Goal: Task Accomplishment & Management: Complete application form

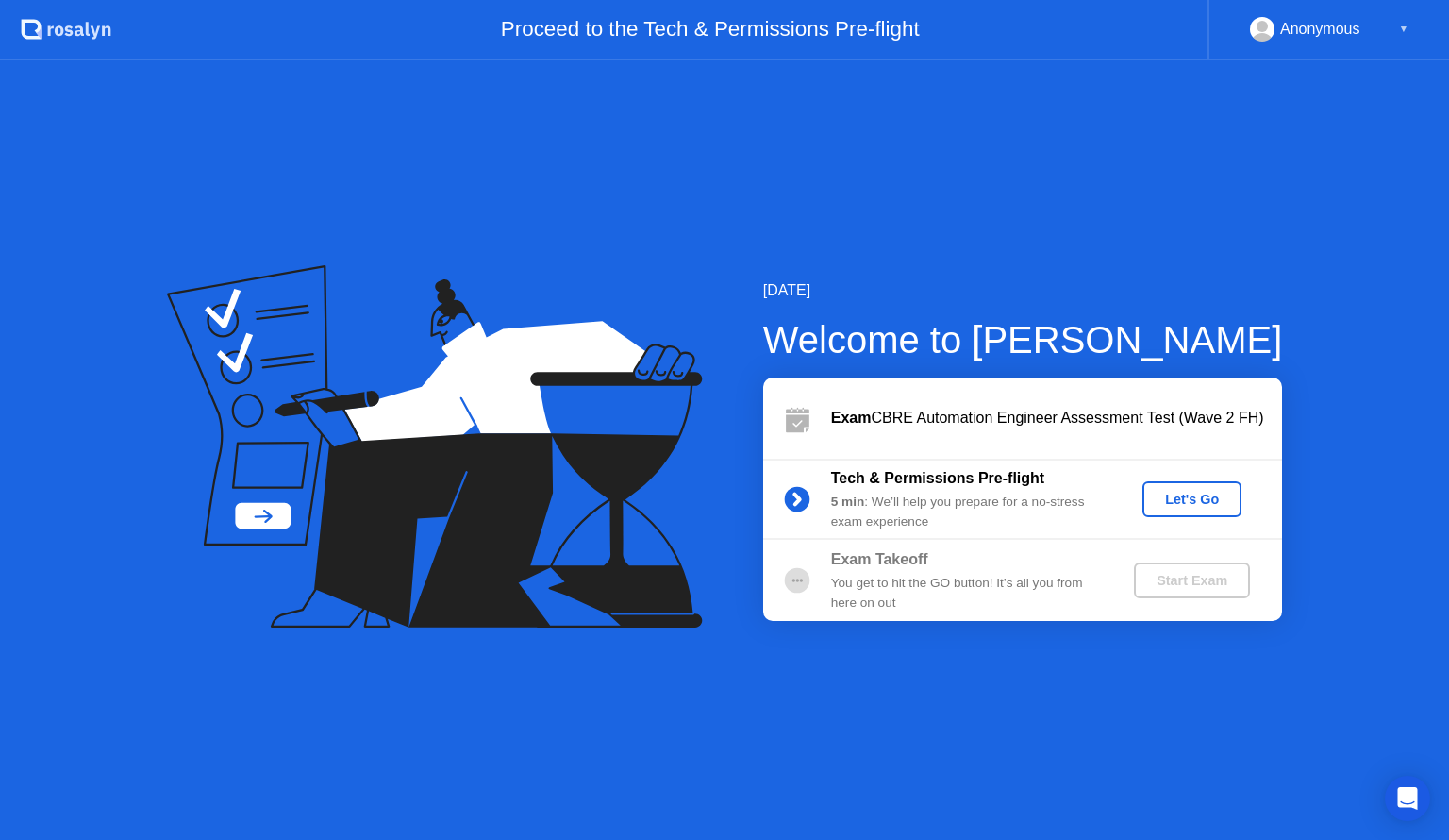
click at [1323, 249] on div "[DATE] Welcome to [PERSON_NAME] Exam CBRE Automation Engineer Assessment Test (…" at bounding box center [724, 450] width 1449 height 779
click at [1185, 498] on div "Let's Go" at bounding box center [1191, 499] width 84 height 15
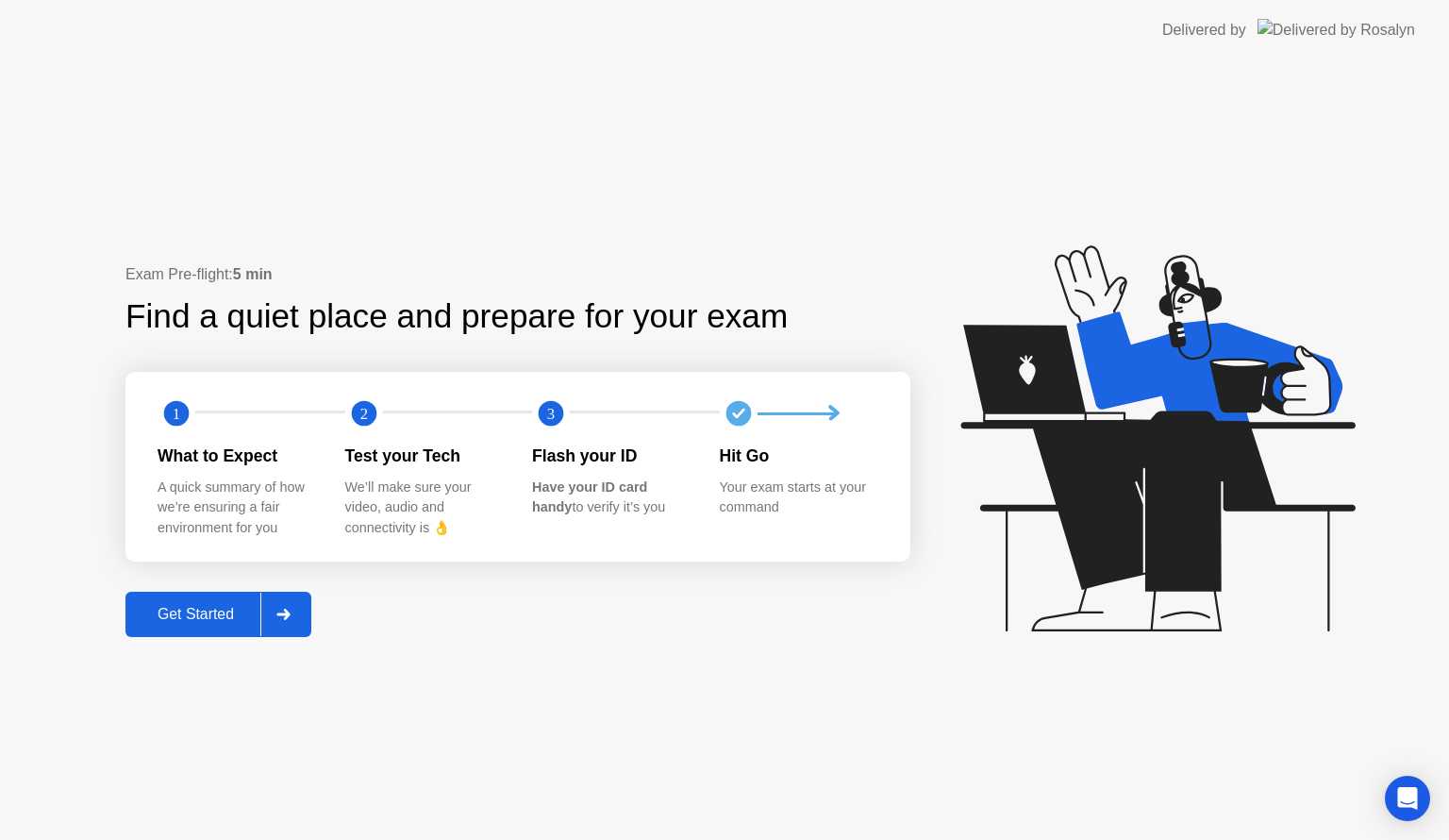
click at [210, 627] on button "Get Started" at bounding box center [218, 614] width 186 height 45
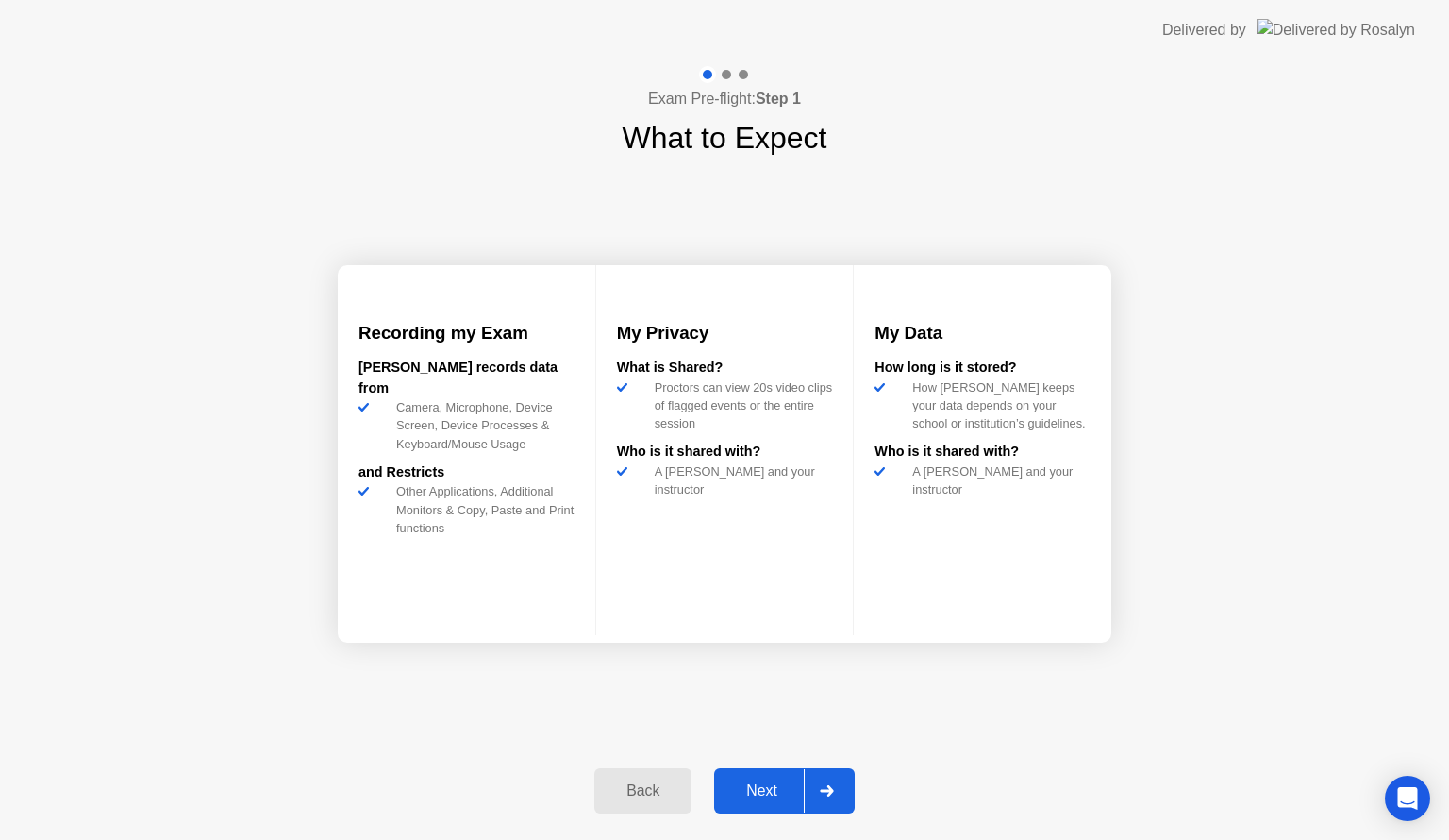
click at [765, 788] on div "Next" at bounding box center [761, 790] width 84 height 17
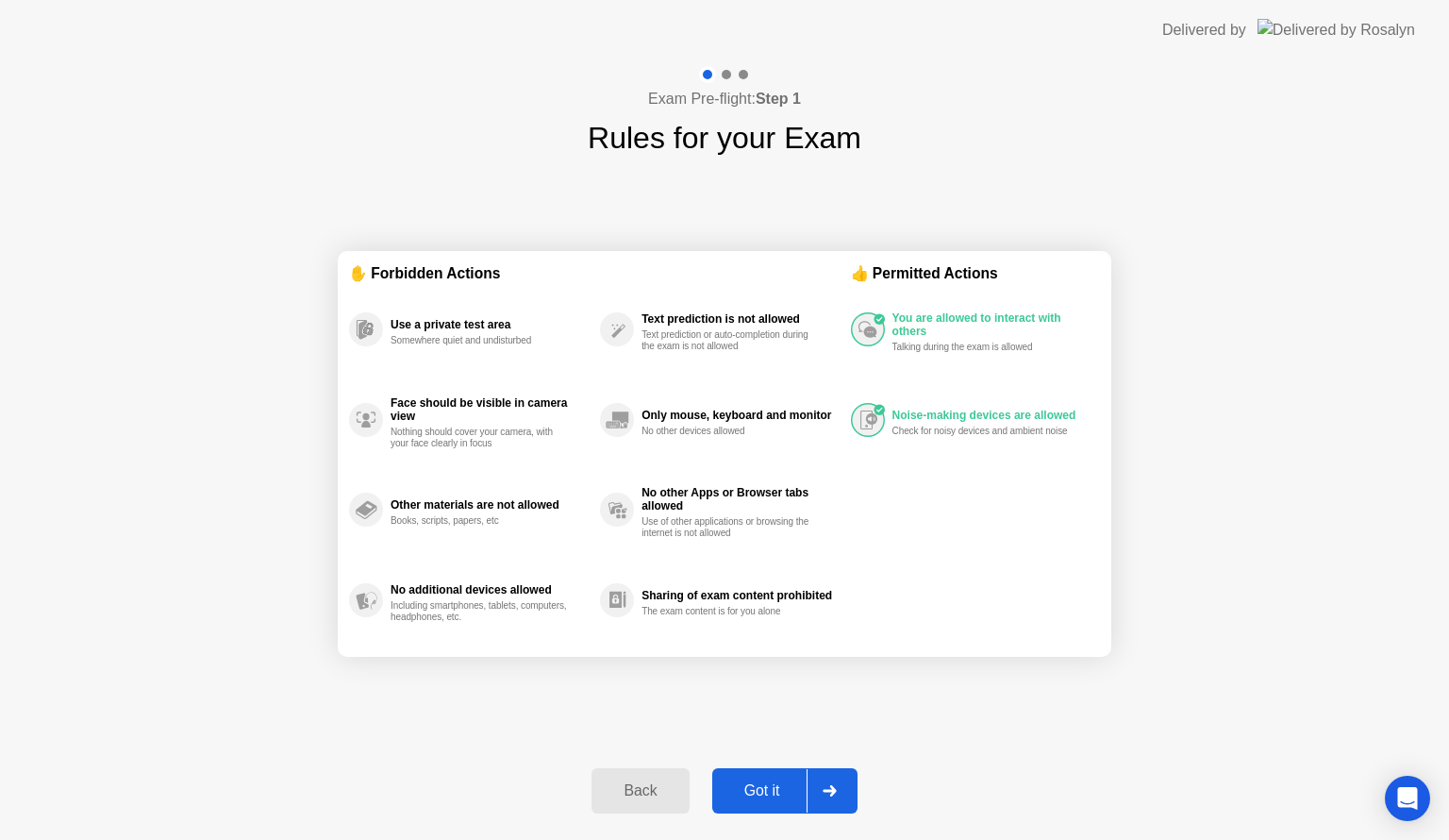
click at [434, 427] on div "Nothing should cover your camera, with your face clearly in focus" at bounding box center [479, 438] width 178 height 23
click at [521, 131] on div "Exam Pre-flight: Step 1 Rules for your Exam ✋ Forbidden Actions Use a private t…" at bounding box center [724, 450] width 1449 height 779
click at [628, 790] on div "Back" at bounding box center [639, 790] width 86 height 17
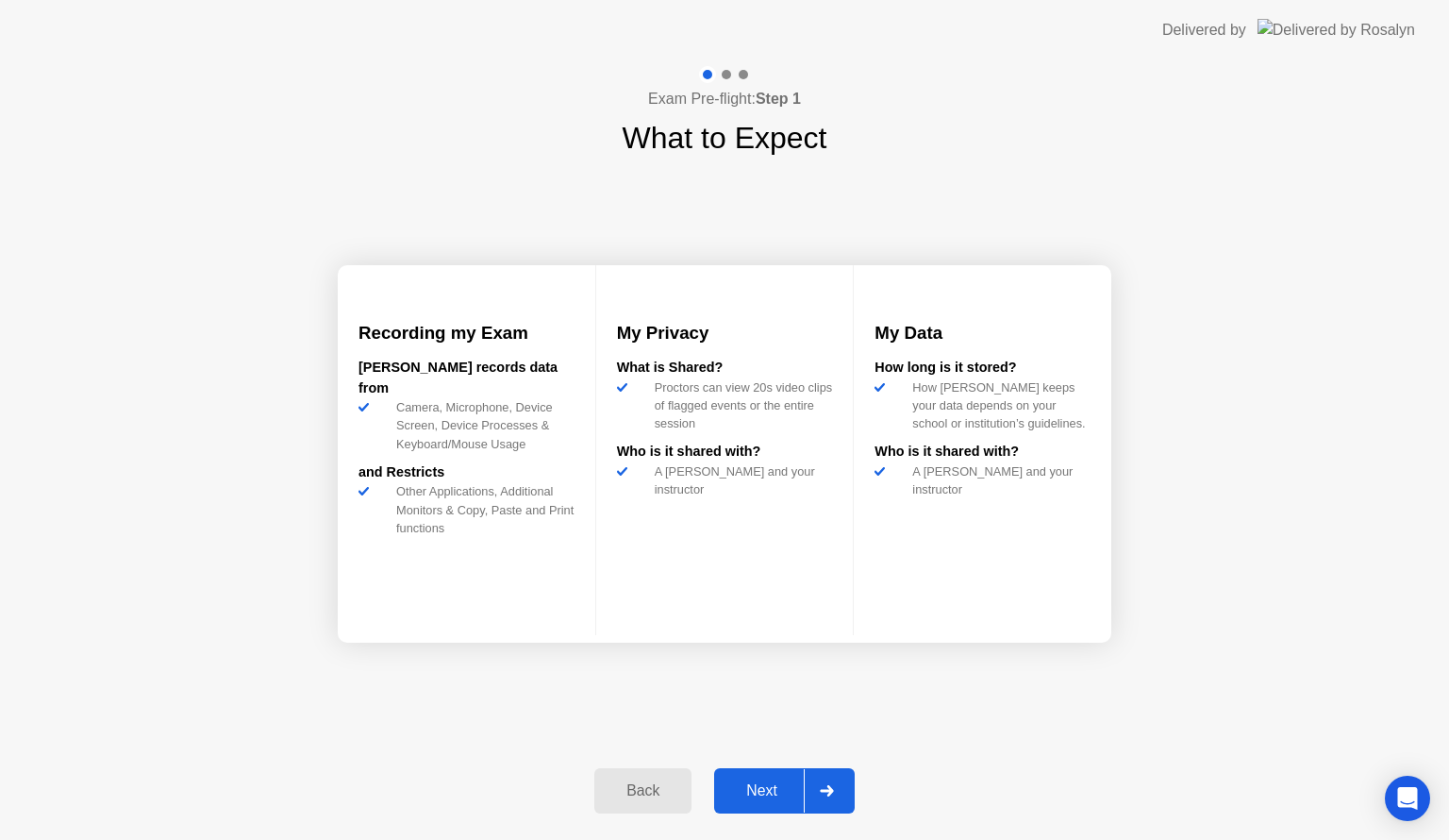
click at [625, 793] on div "Back" at bounding box center [642, 790] width 86 height 17
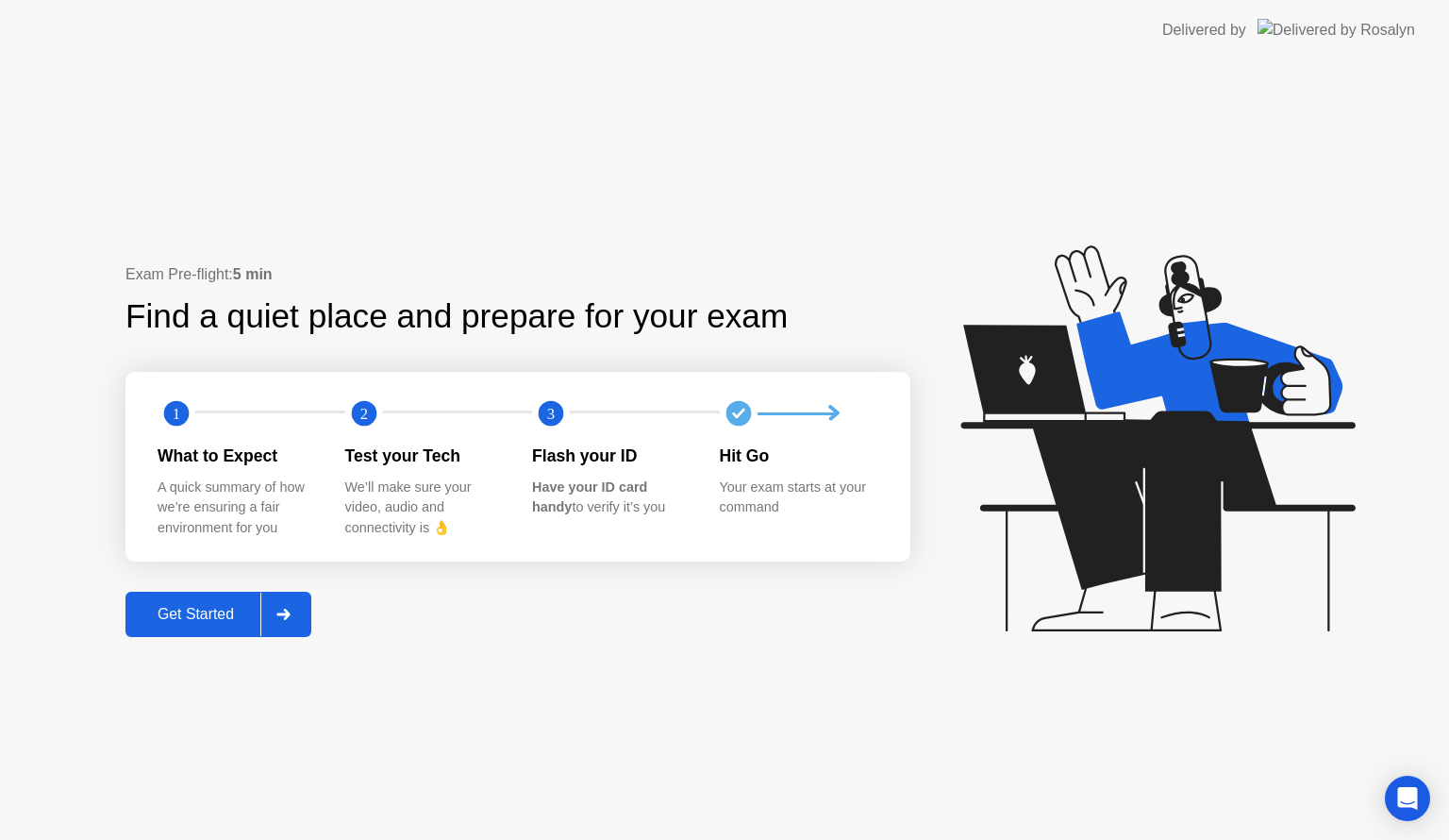
click at [132, 737] on div "Exam Pre-flight: 5 min Find a quiet place and prepare for your exam 1 2 3 What …" at bounding box center [724, 450] width 1449 height 779
click at [226, 600] on button "Get Started" at bounding box center [218, 614] width 186 height 45
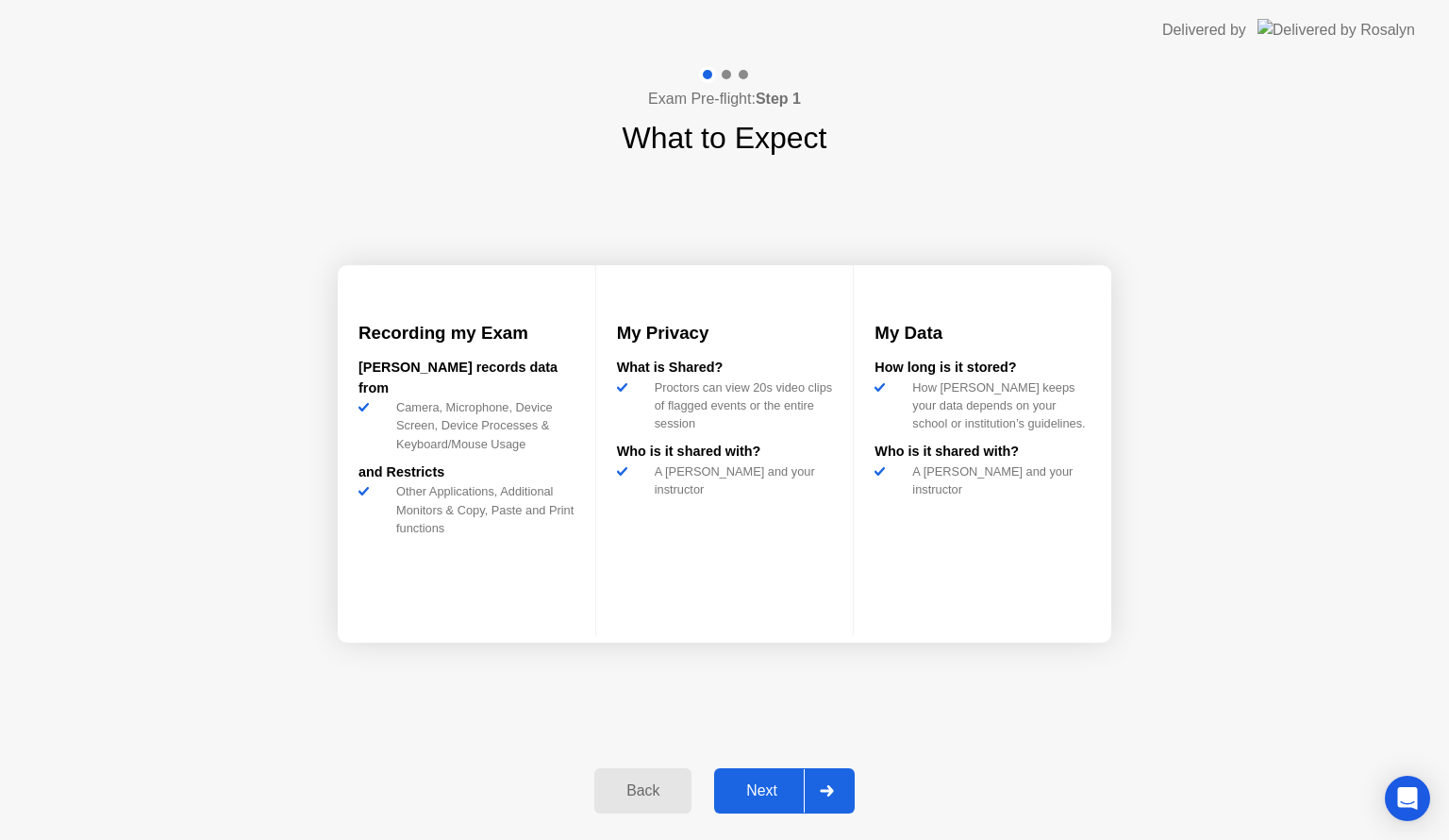
click at [785, 782] on div "Next" at bounding box center [761, 790] width 84 height 17
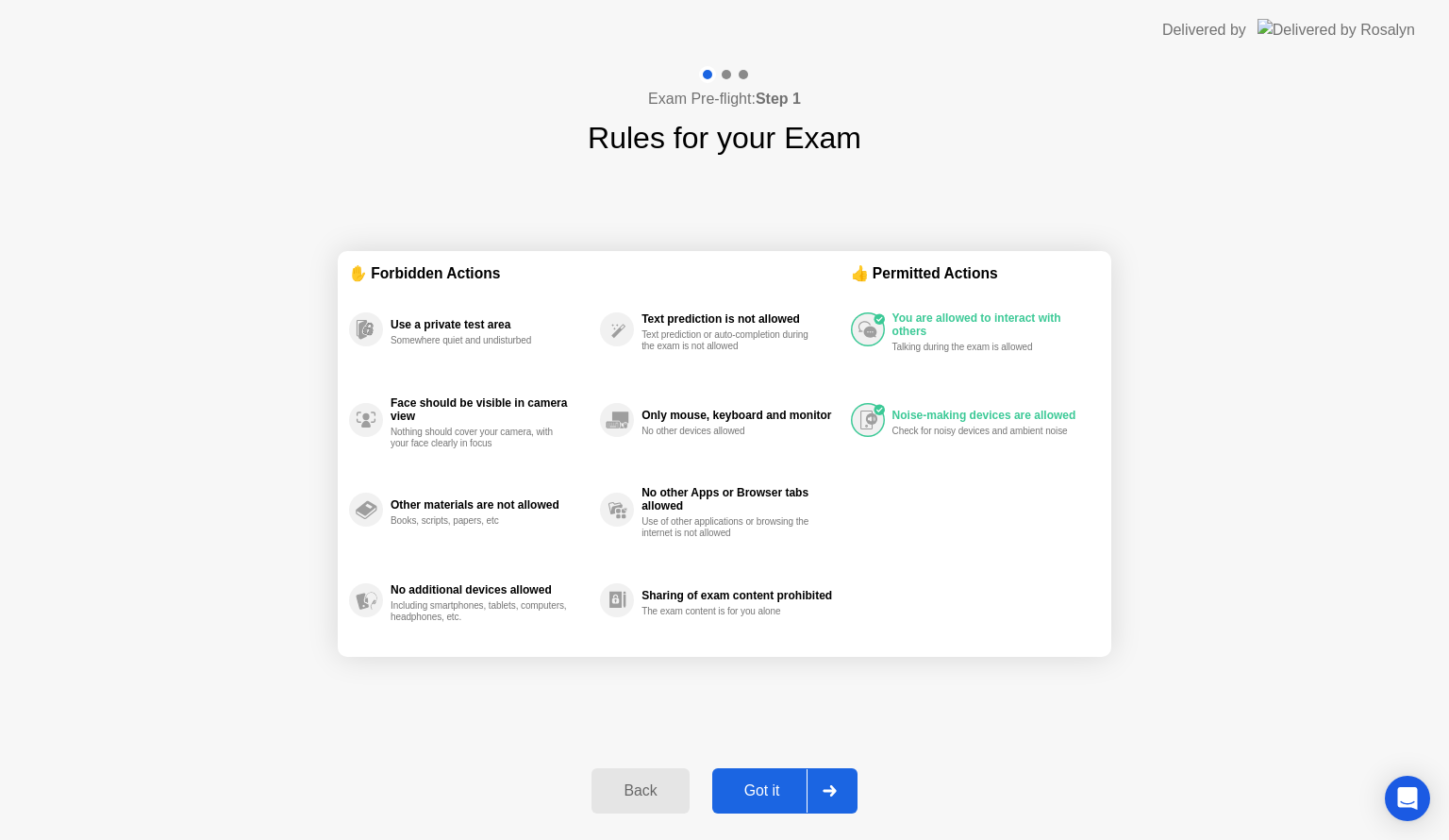
click at [782, 782] on div "Got it" at bounding box center [762, 790] width 89 height 17
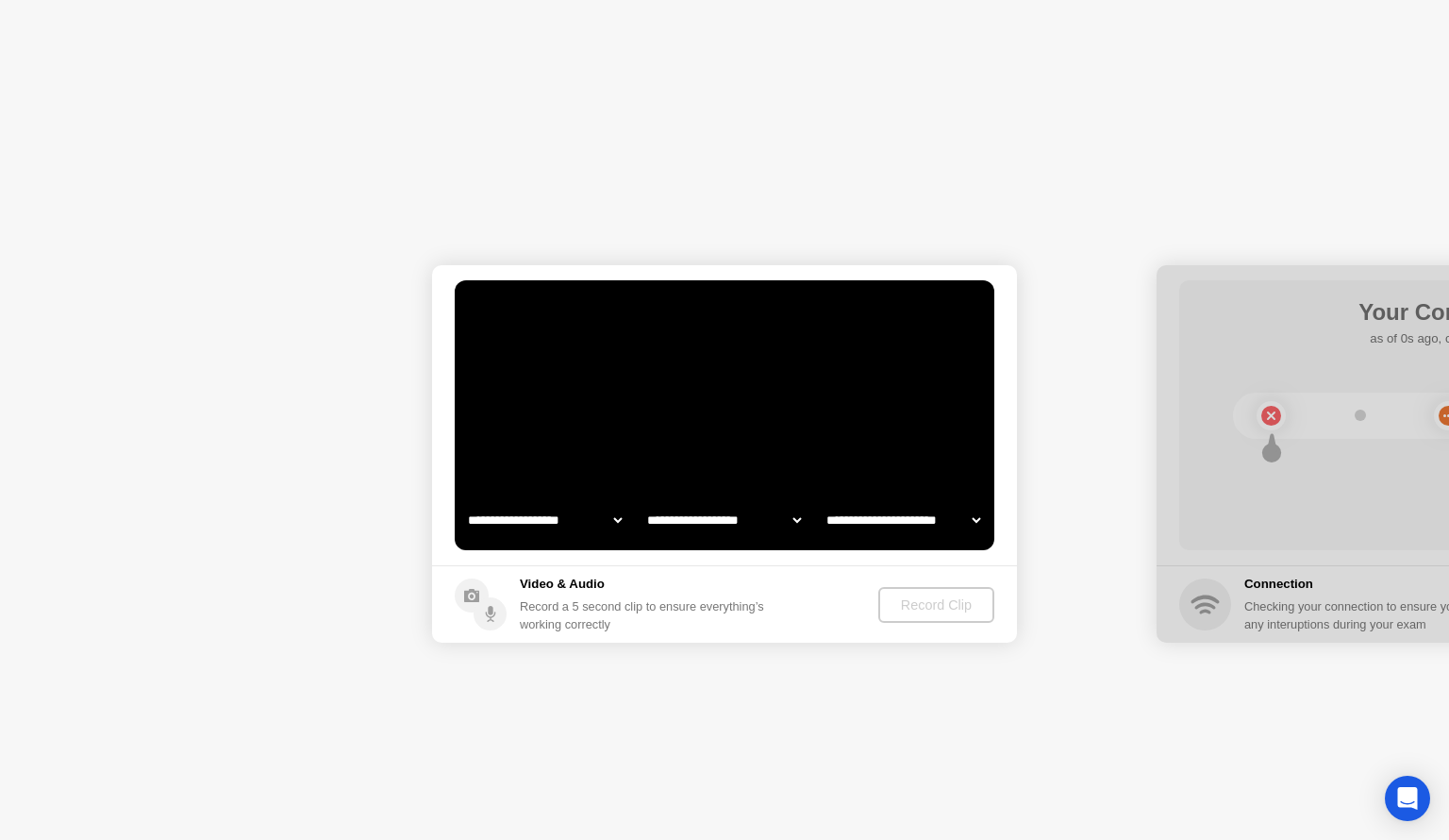
select select "**********"
select select "*******"
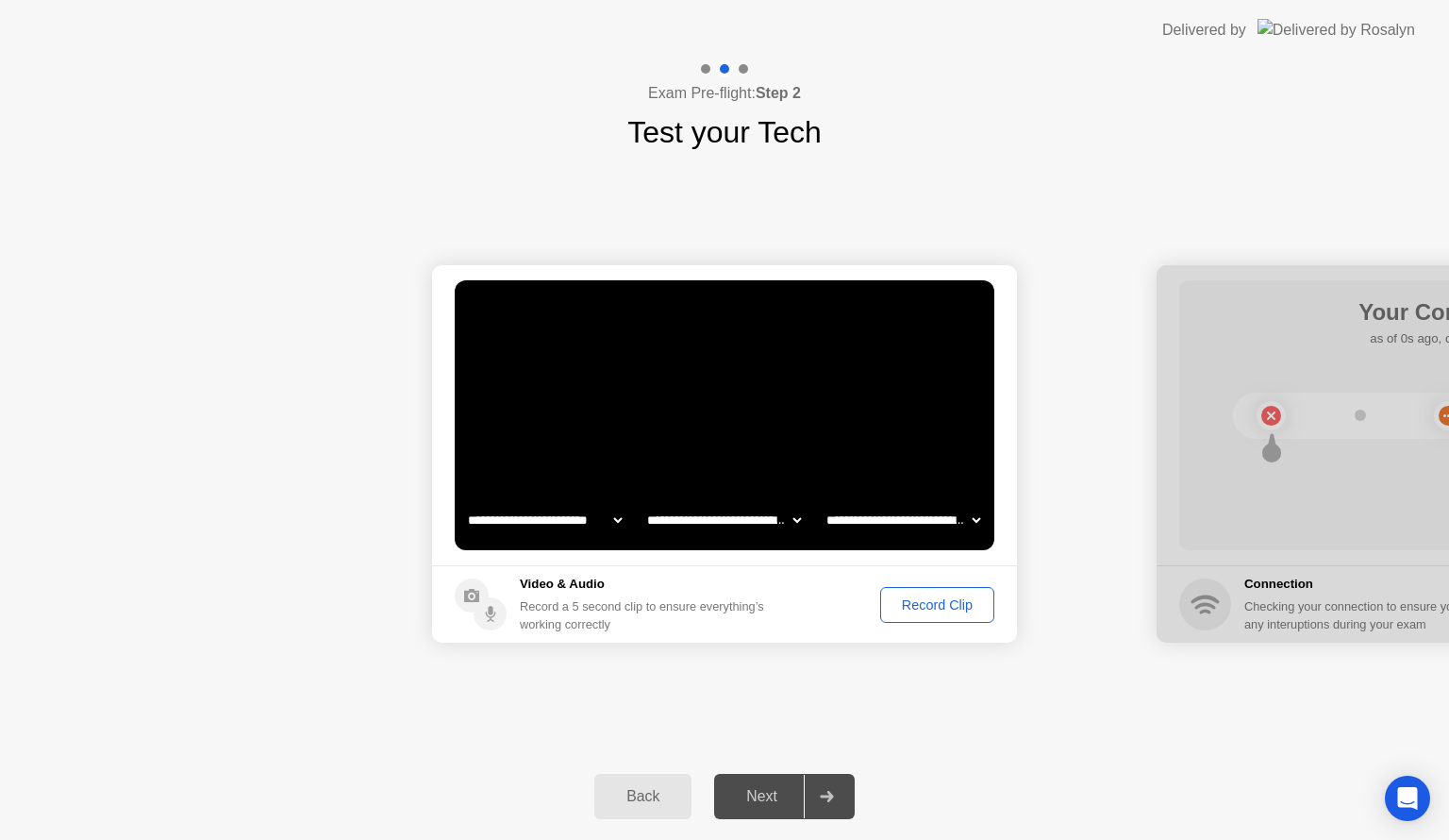
click at [939, 608] on div "Record Clip" at bounding box center [937, 604] width 101 height 15
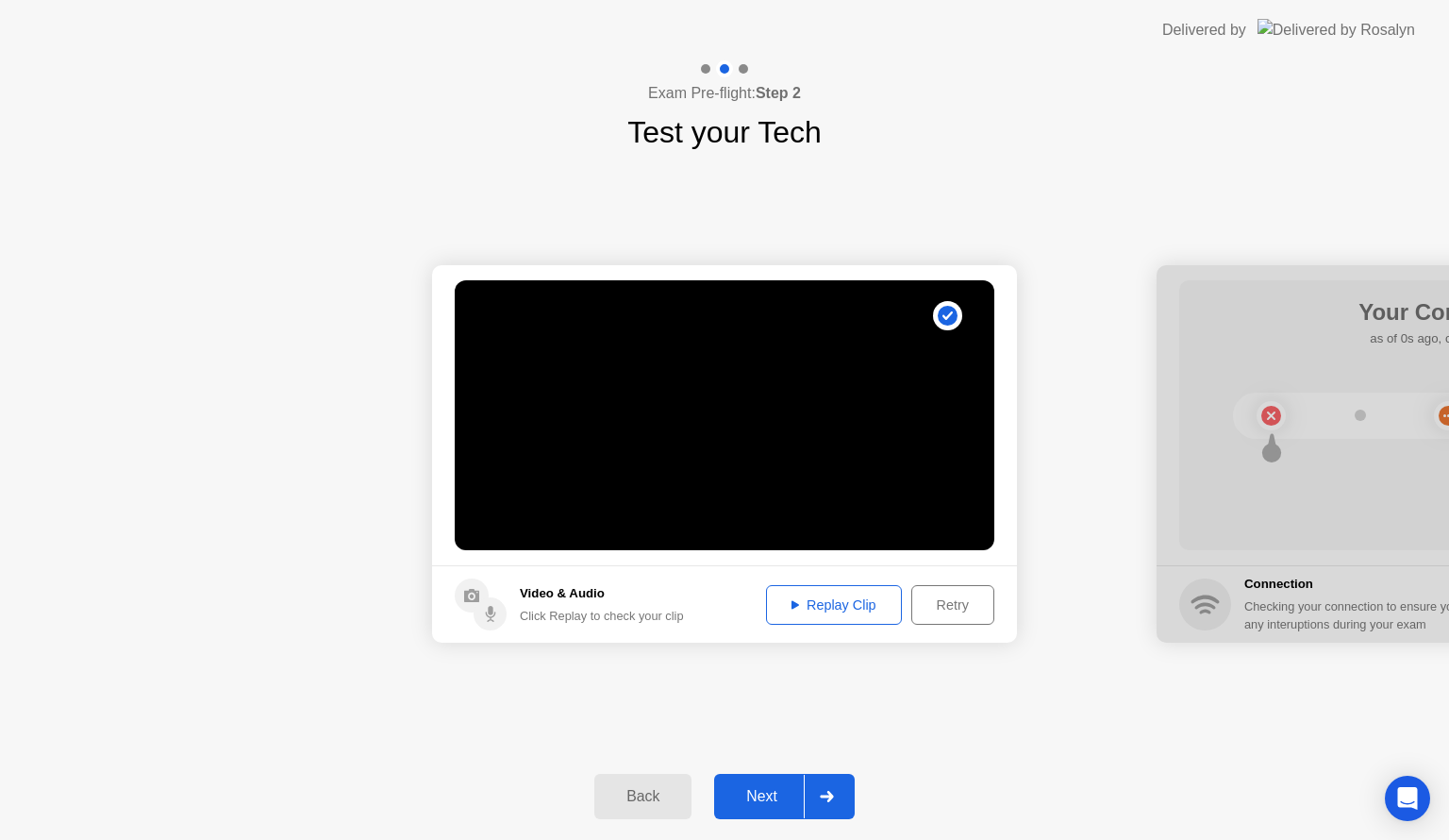
click at [804, 605] on div "Replay Clip" at bounding box center [834, 604] width 123 height 15
drag, startPoint x: 762, startPoint y: 835, endPoint x: 765, endPoint y: 823, distance: 12.4
click at [762, 834] on div "Back Next" at bounding box center [724, 797] width 1449 height 87
click at [768, 801] on div "Next" at bounding box center [761, 796] width 84 height 17
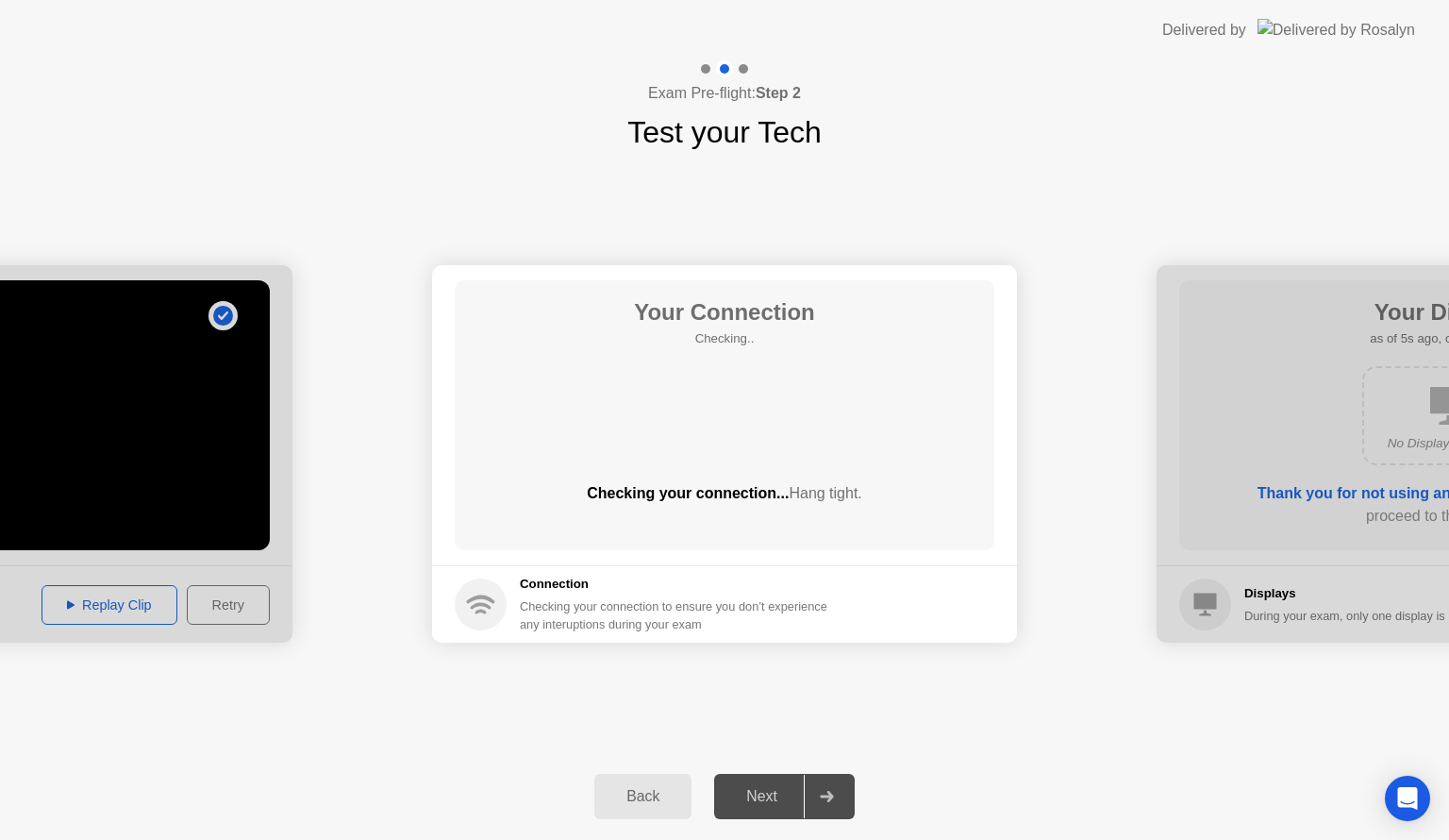
click at [638, 345] on h5 "Checking.." at bounding box center [725, 338] width 181 height 19
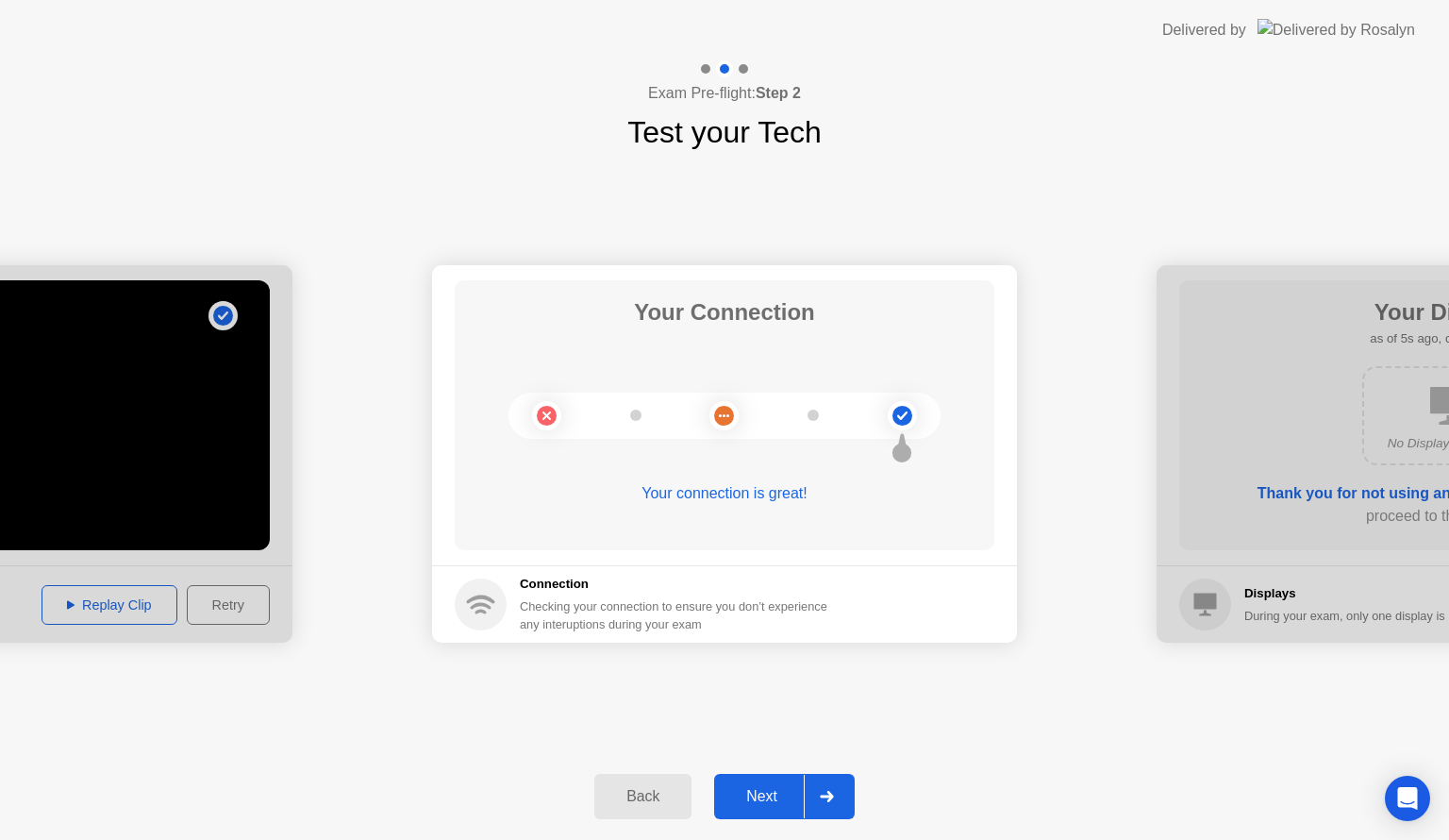
click at [767, 799] on div "Next" at bounding box center [761, 796] width 84 height 17
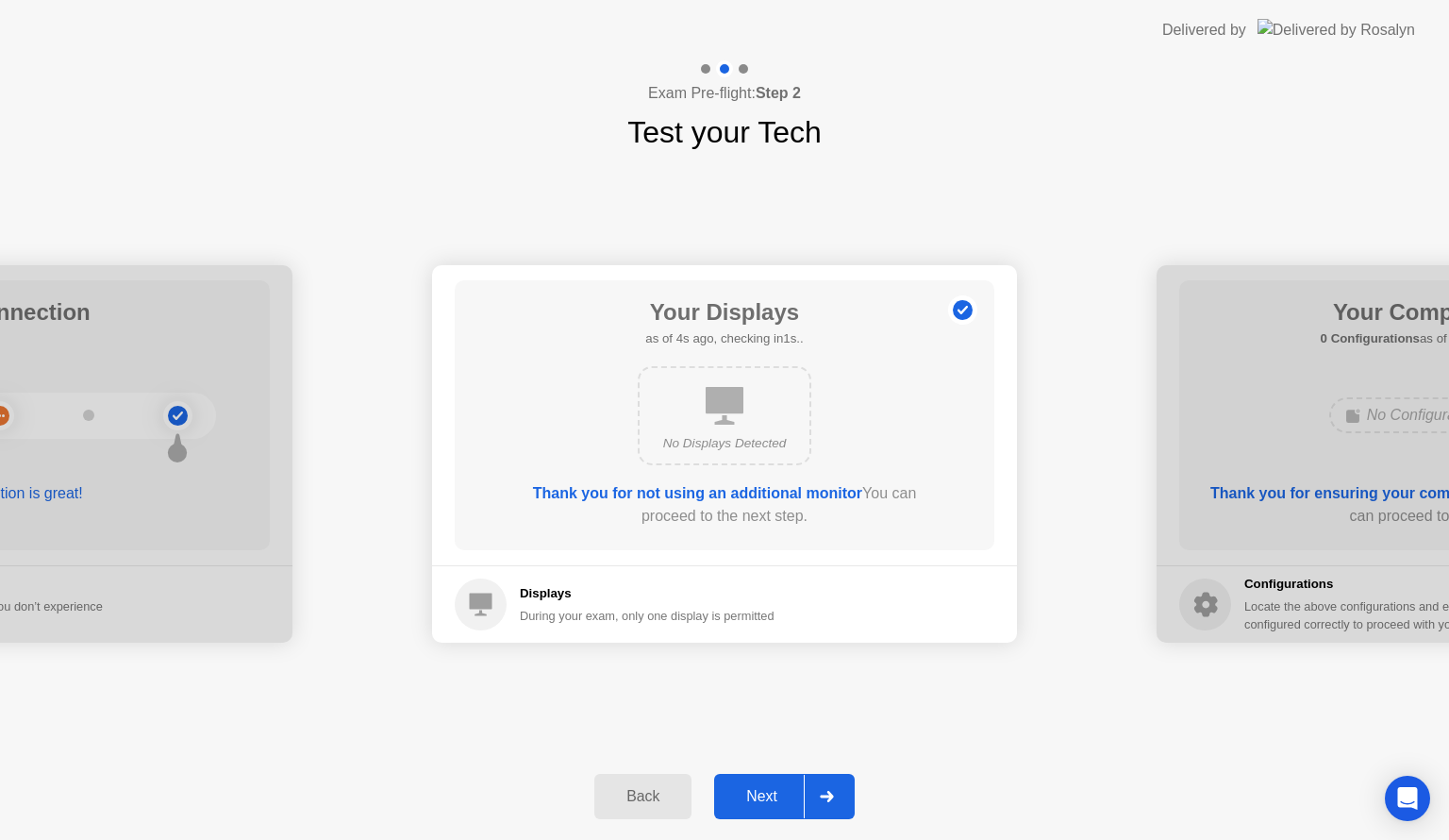
click at [781, 790] on div "Next" at bounding box center [761, 796] width 84 height 17
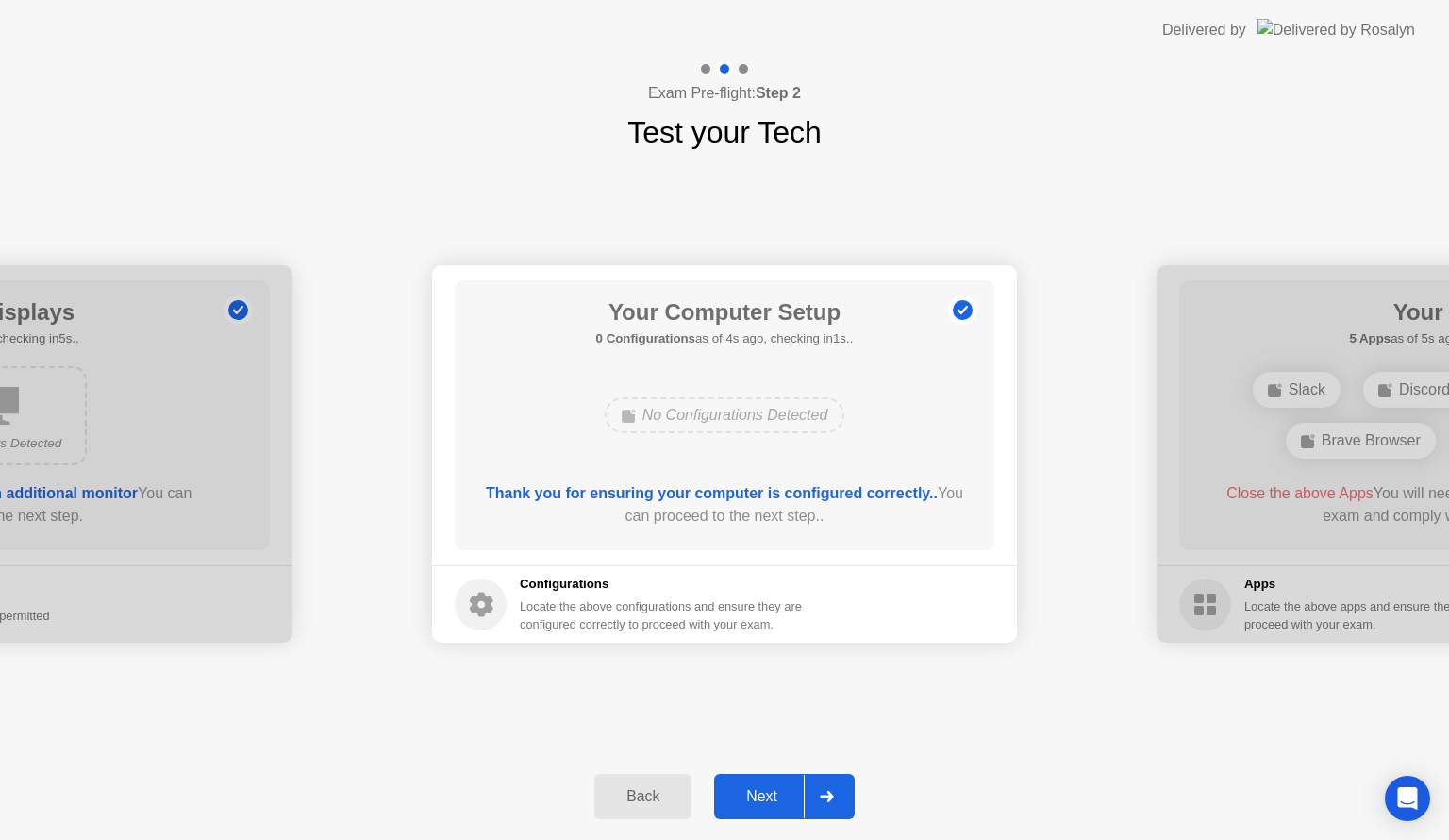
click at [778, 776] on button "Next" at bounding box center [784, 797] width 141 height 45
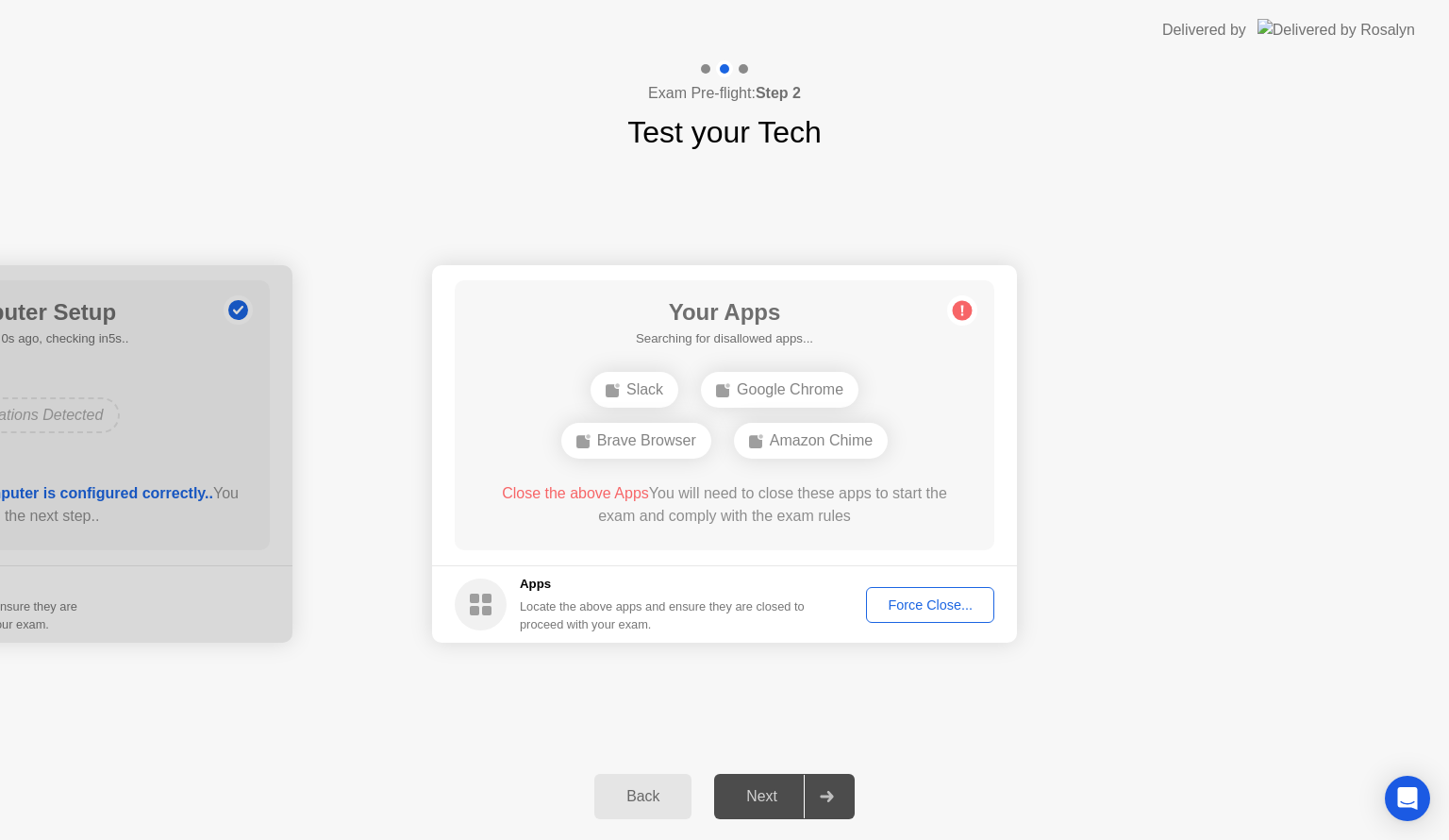
click at [914, 612] on div "Force Close..." at bounding box center [930, 604] width 115 height 15
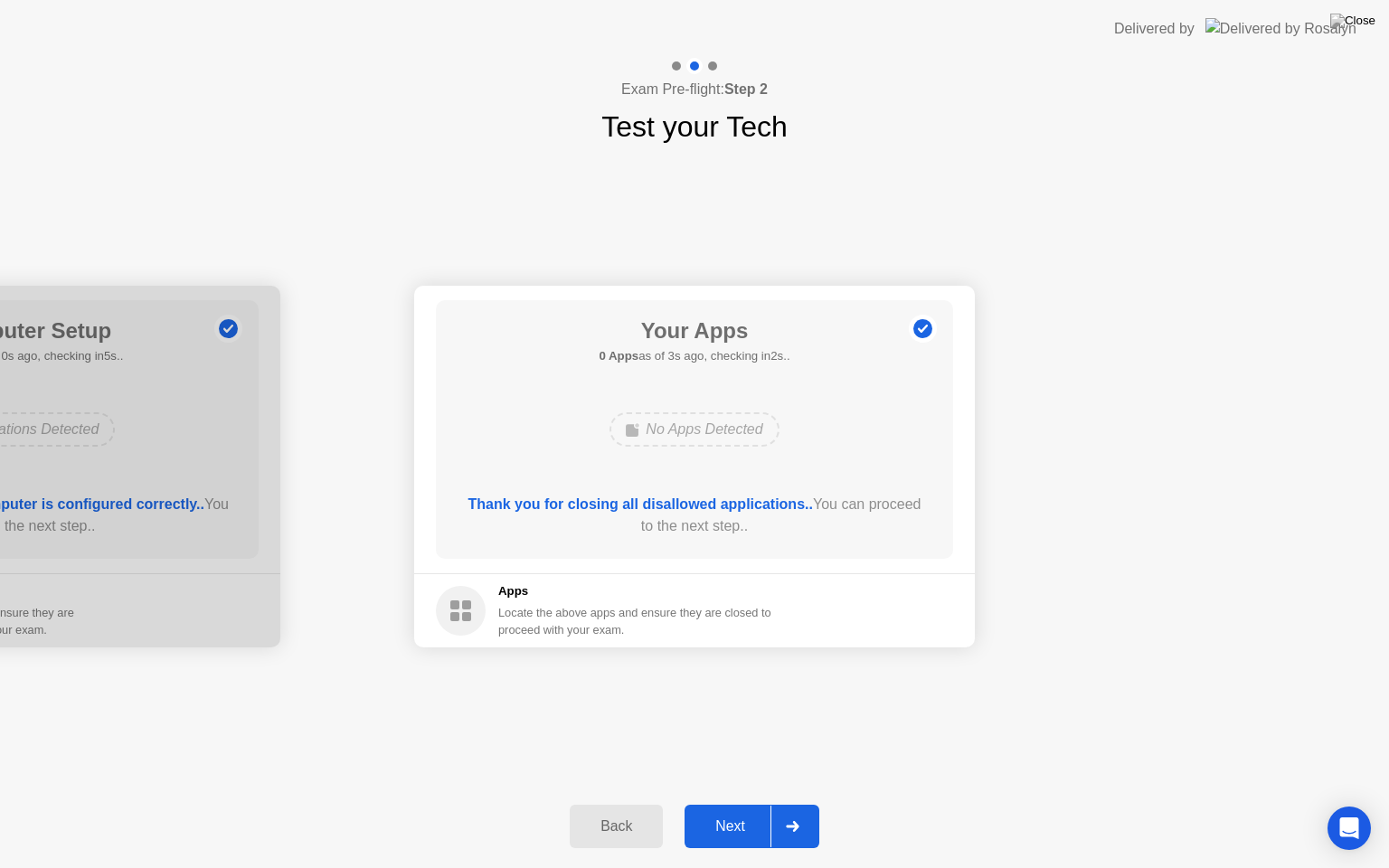
click at [720, 804] on div "Next" at bounding box center [730, 826] width 80 height 16
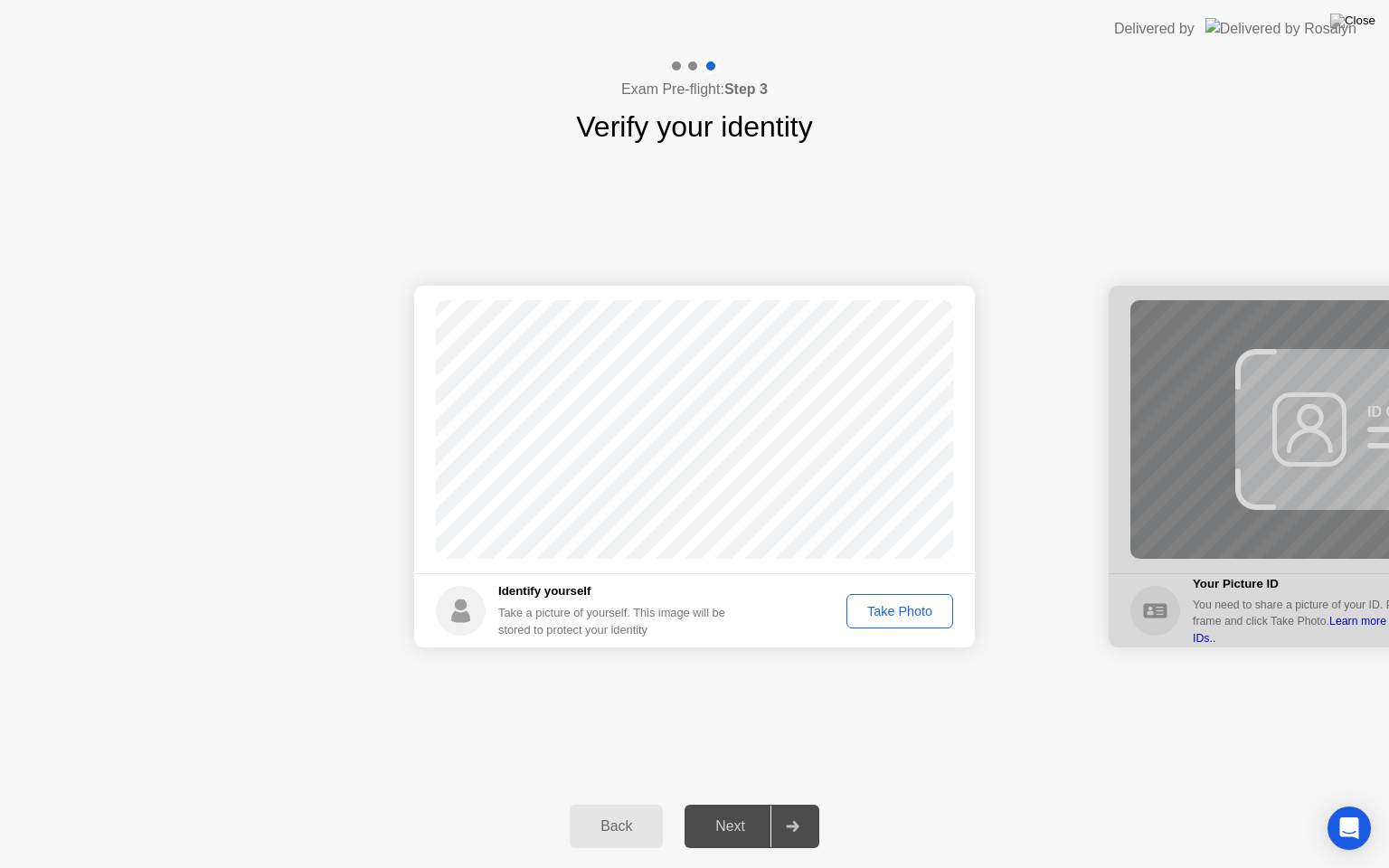
click at [897, 614] on div "Take Photo" at bounding box center [901, 611] width 94 height 14
click at [745, 804] on div "Next" at bounding box center [730, 826] width 80 height 16
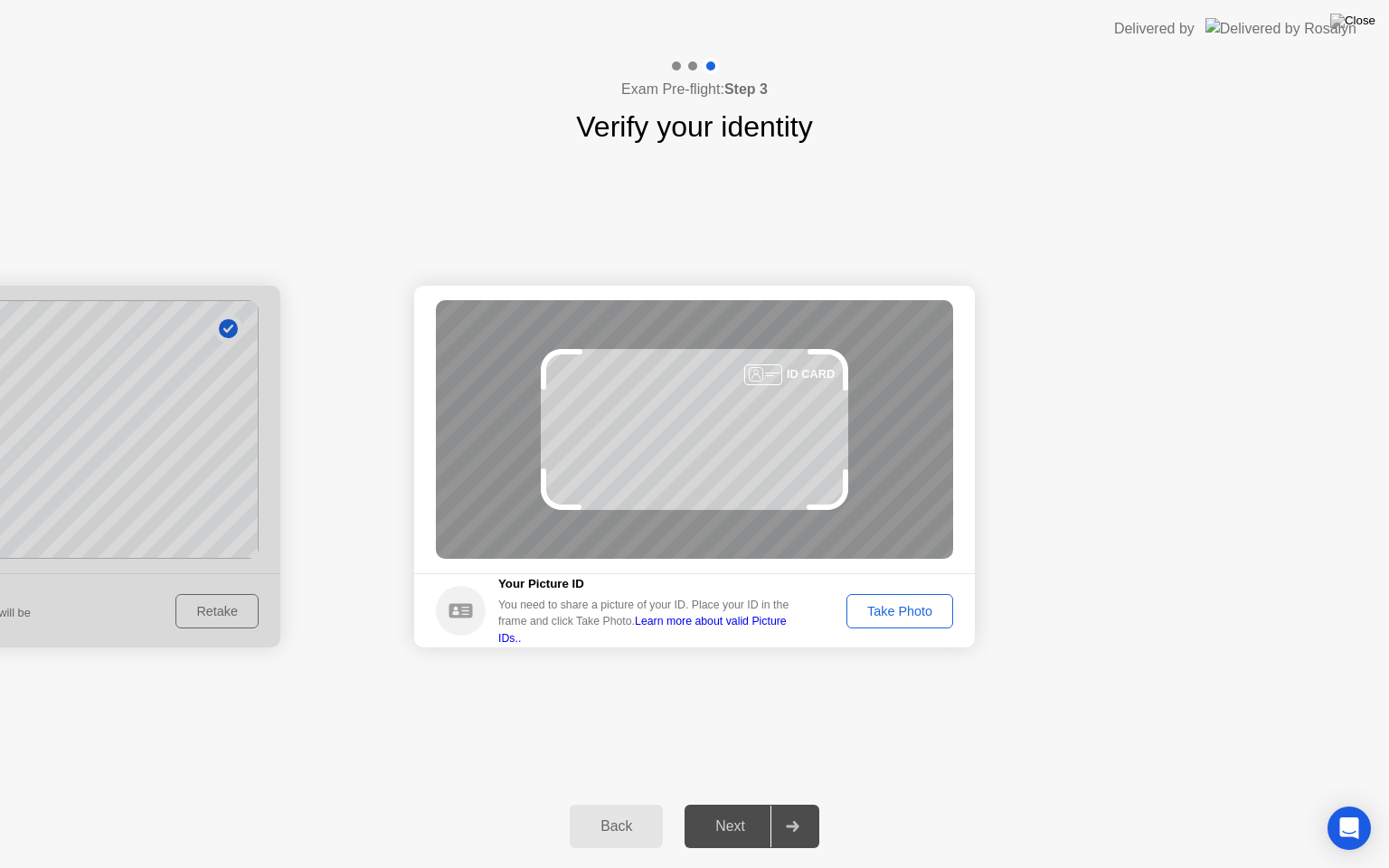
click at [881, 612] on div "Take Photo" at bounding box center [901, 611] width 94 height 14
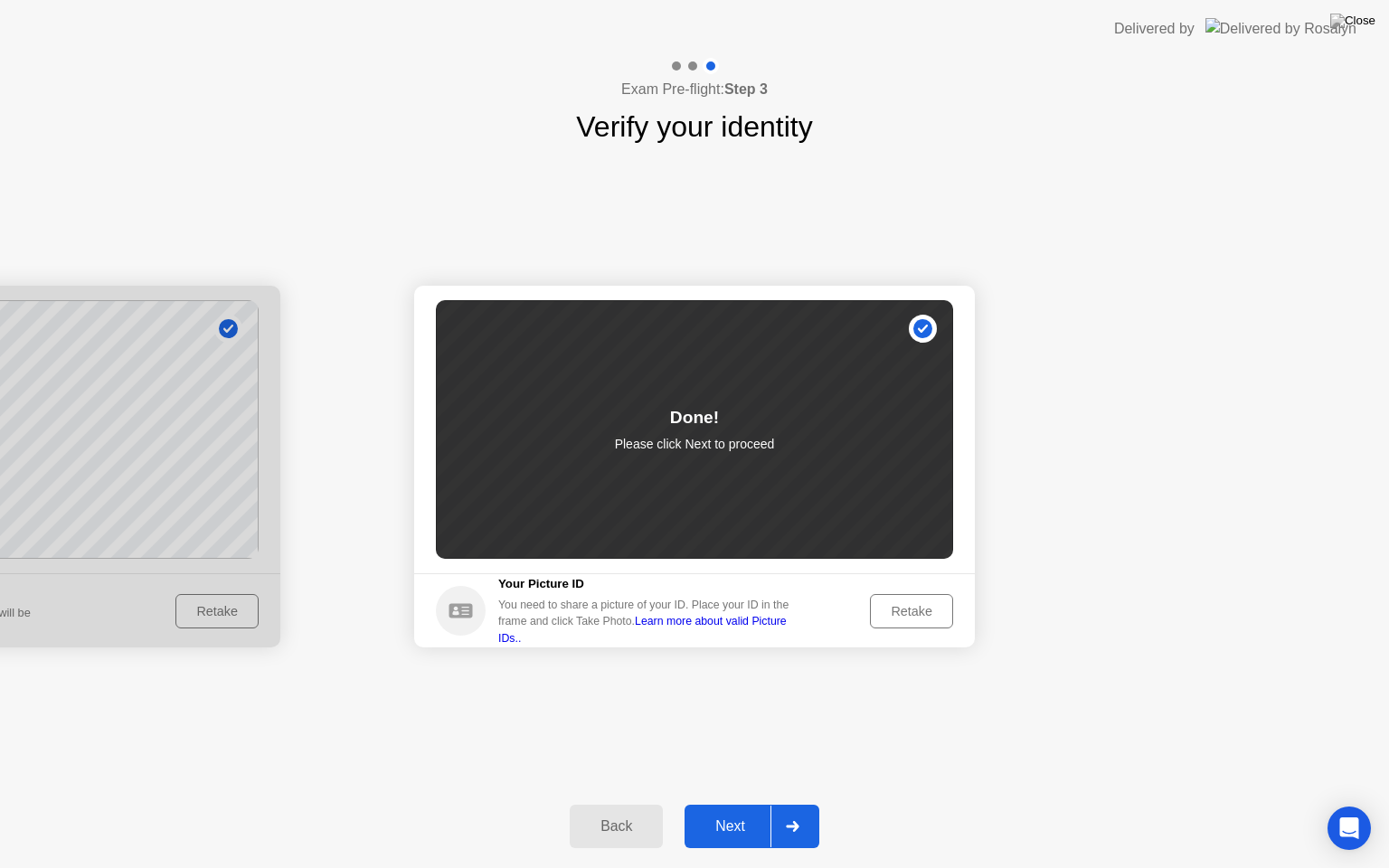
click at [742, 804] on div "Next" at bounding box center [730, 826] width 80 height 16
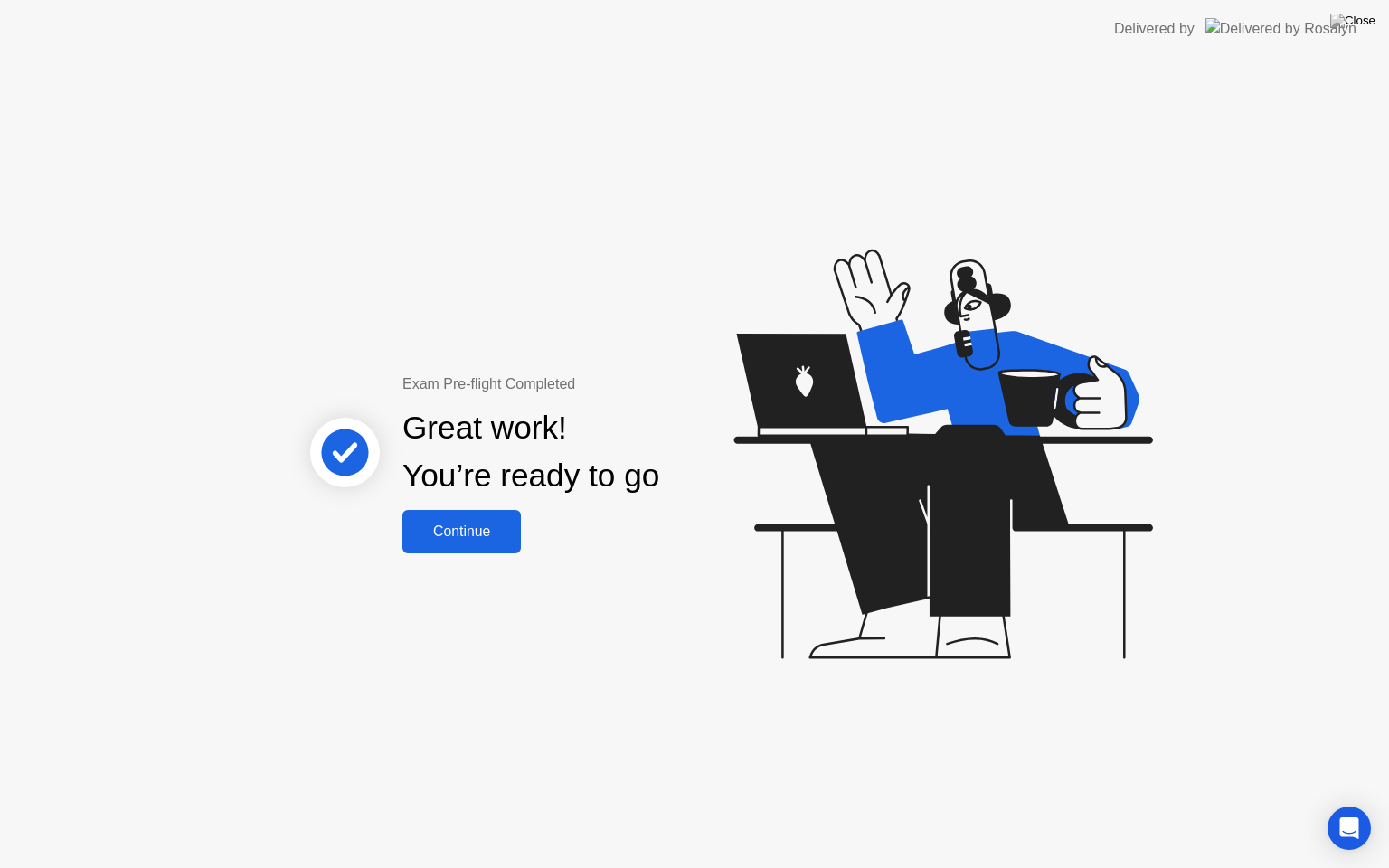
click at [461, 540] on div "Continue" at bounding box center [462, 531] width 107 height 16
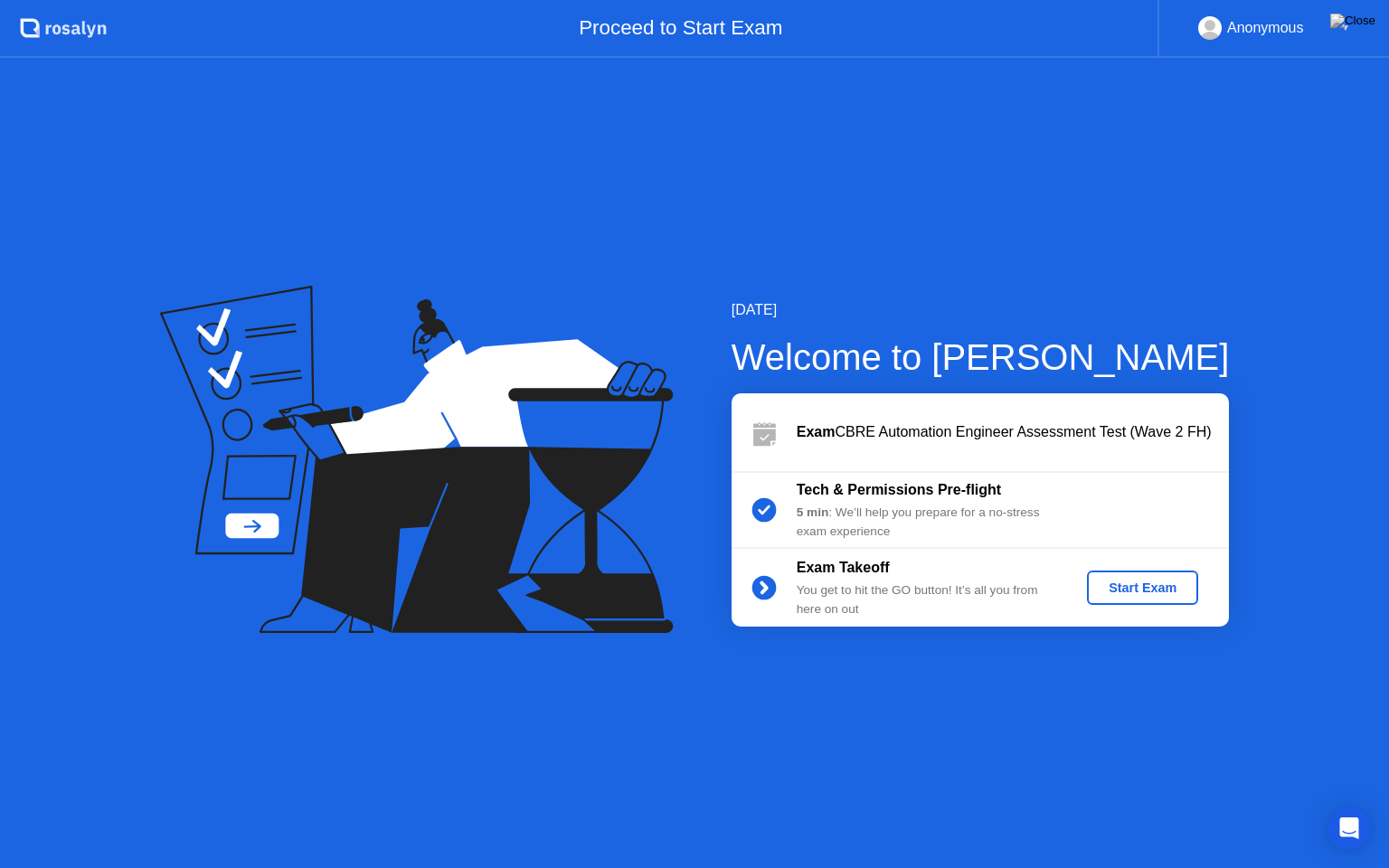
click at [1144, 589] on div "Start Exam" at bounding box center [1143, 587] width 97 height 14
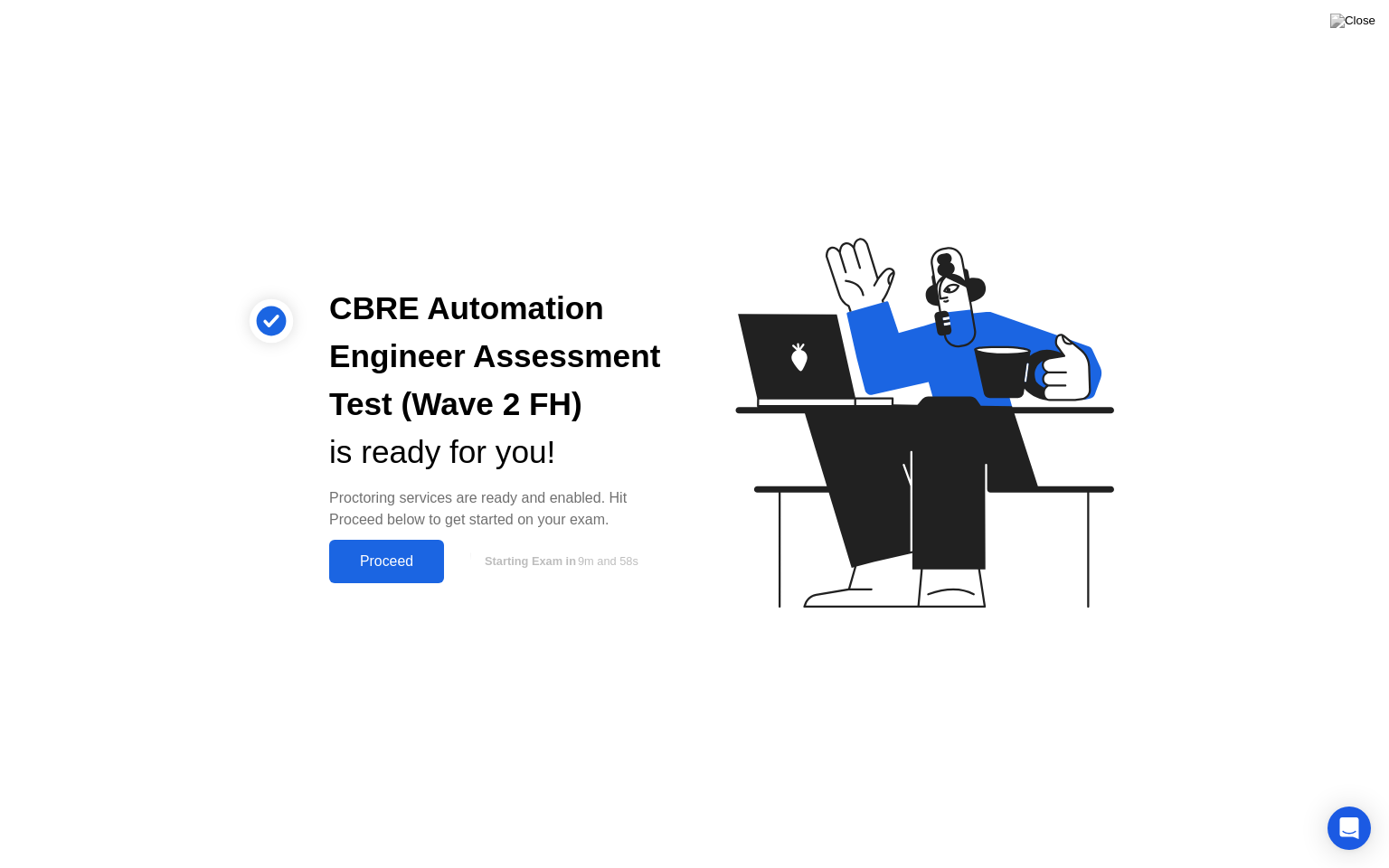
click at [411, 553] on div "Proceed" at bounding box center [387, 561] width 104 height 16
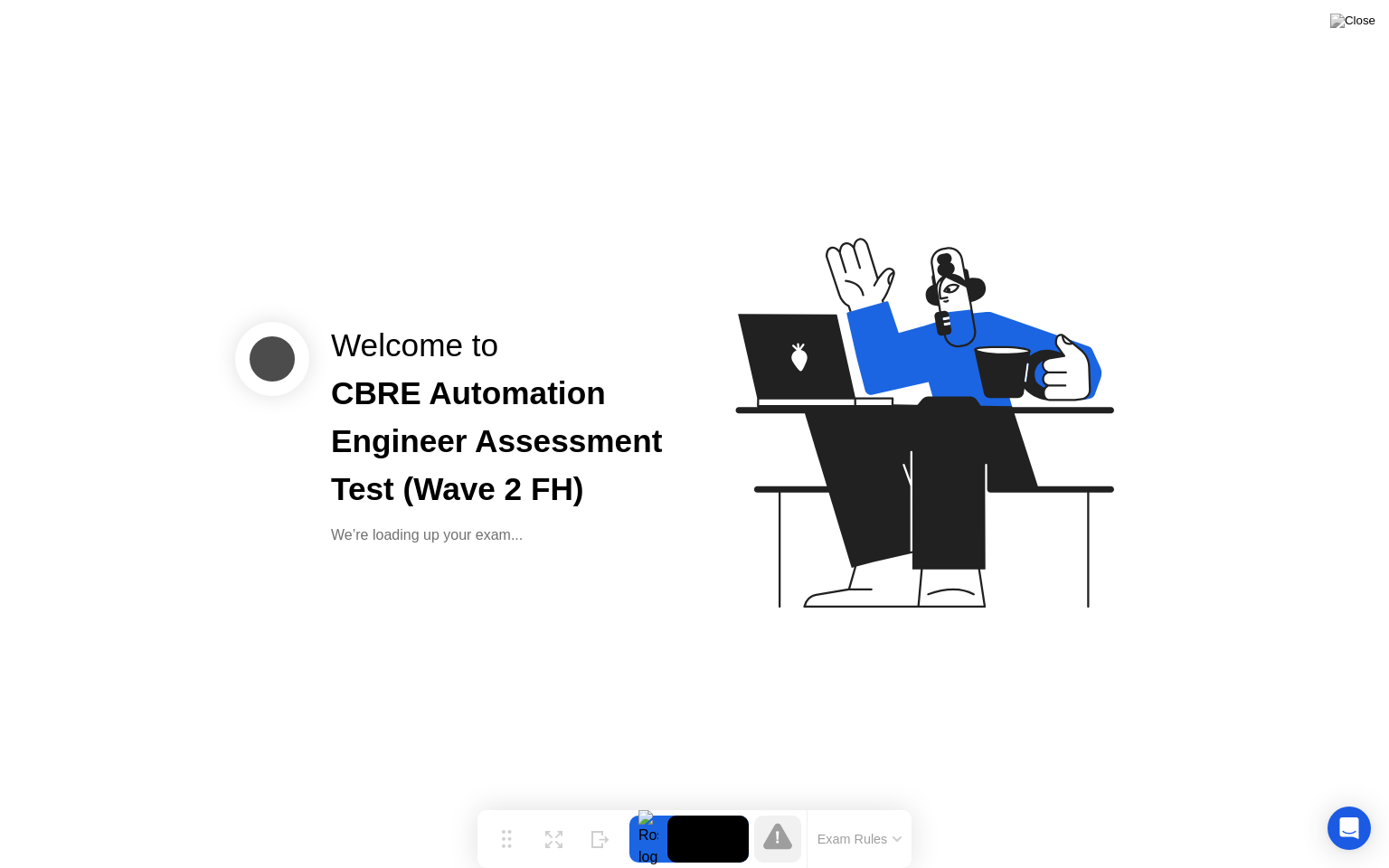
click at [876, 804] on button "Exam Rules" at bounding box center [860, 839] width 96 height 16
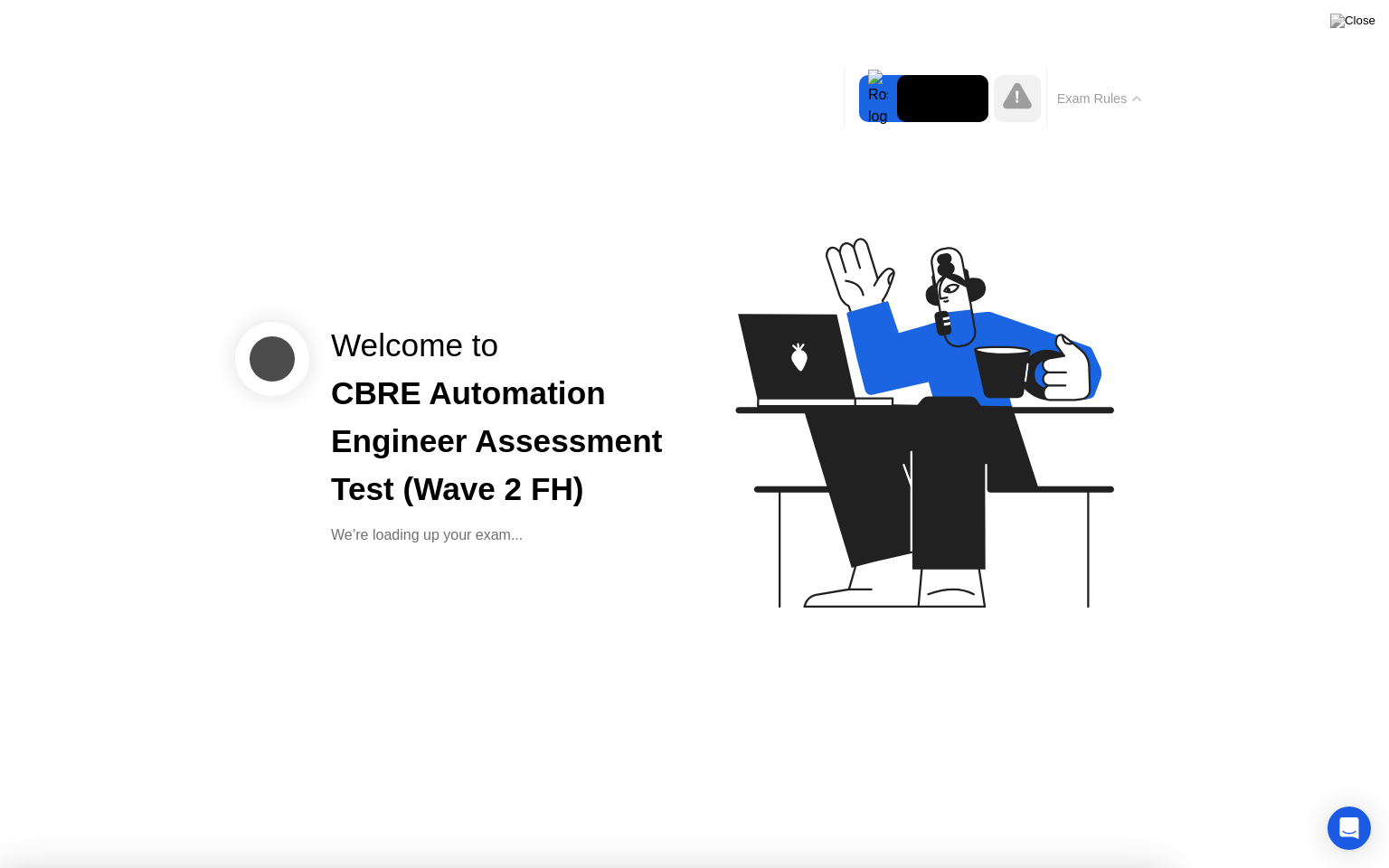
click at [1133, 100] on icon at bounding box center [1137, 99] width 9 height 6
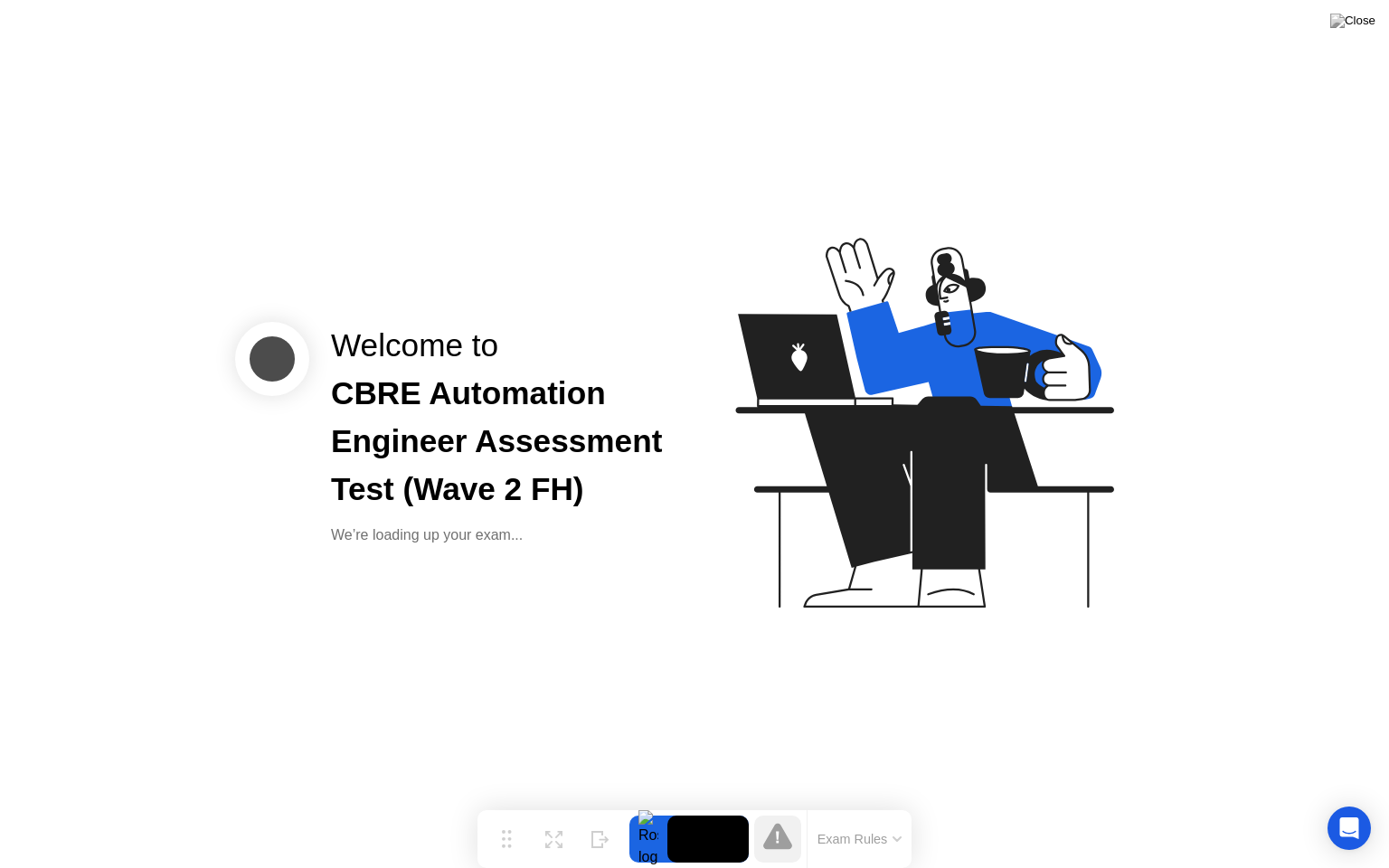
click at [683, 603] on div "Welcome to CBRE Automation Engineer Assessment Test (Wave 2 FH) We’re loading u…" at bounding box center [694, 434] width 1389 height 868
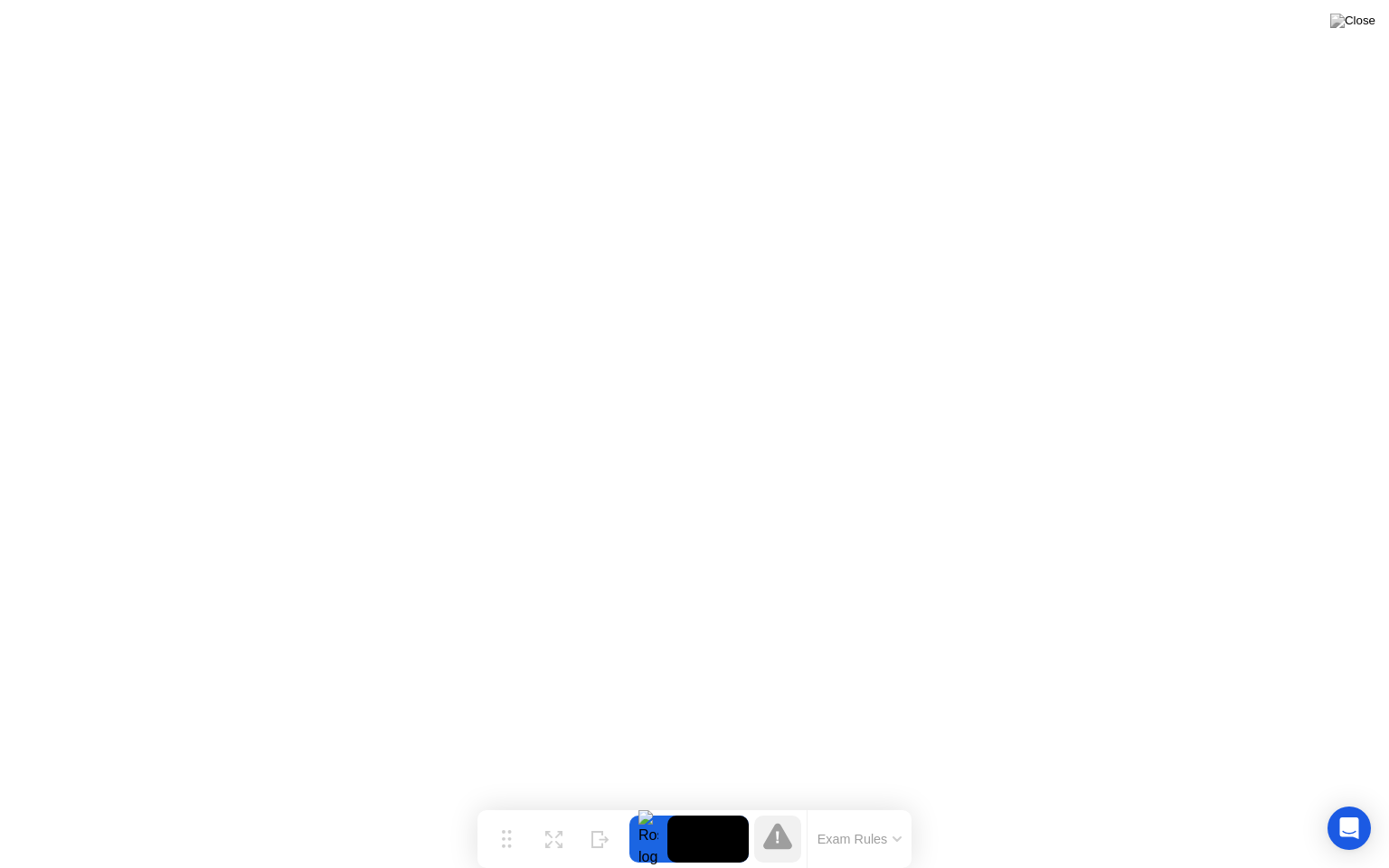
click at [857, 804] on button "Exam Rules" at bounding box center [860, 839] width 96 height 16
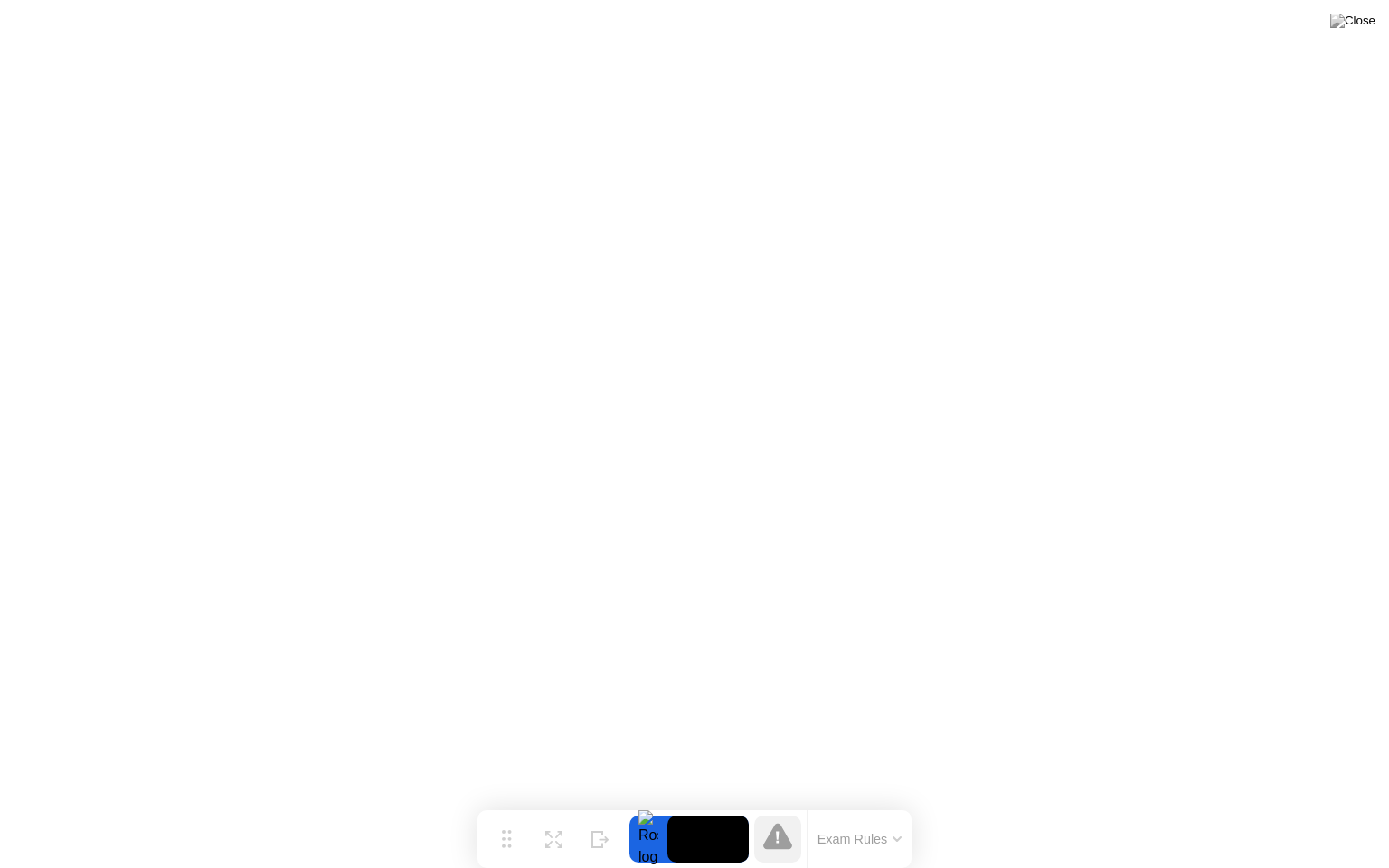
click at [646, 804] on div at bounding box center [649, 839] width 38 height 47
click at [654, 804] on div at bounding box center [649, 839] width 38 height 47
click at [505, 804] on icon at bounding box center [506, 831] width 10 height 18
click at [900, 804] on button "Exam Rules" at bounding box center [860, 839] width 96 height 16
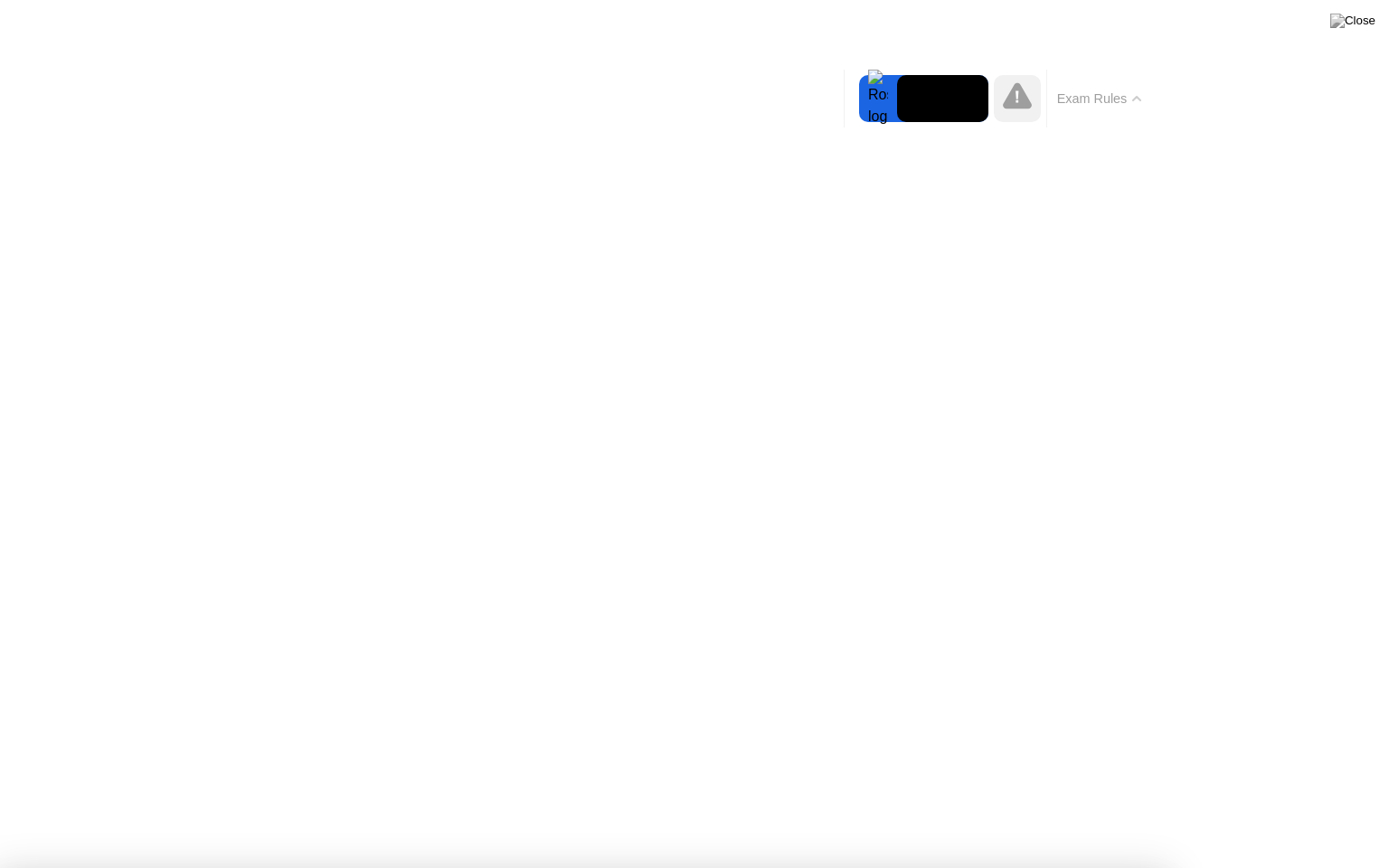
drag, startPoint x: 873, startPoint y: 100, endPoint x: 884, endPoint y: 100, distance: 11.0
click at [879, 100] on div at bounding box center [878, 99] width 38 height 47
click at [1001, 94] on div at bounding box center [1017, 99] width 47 height 47
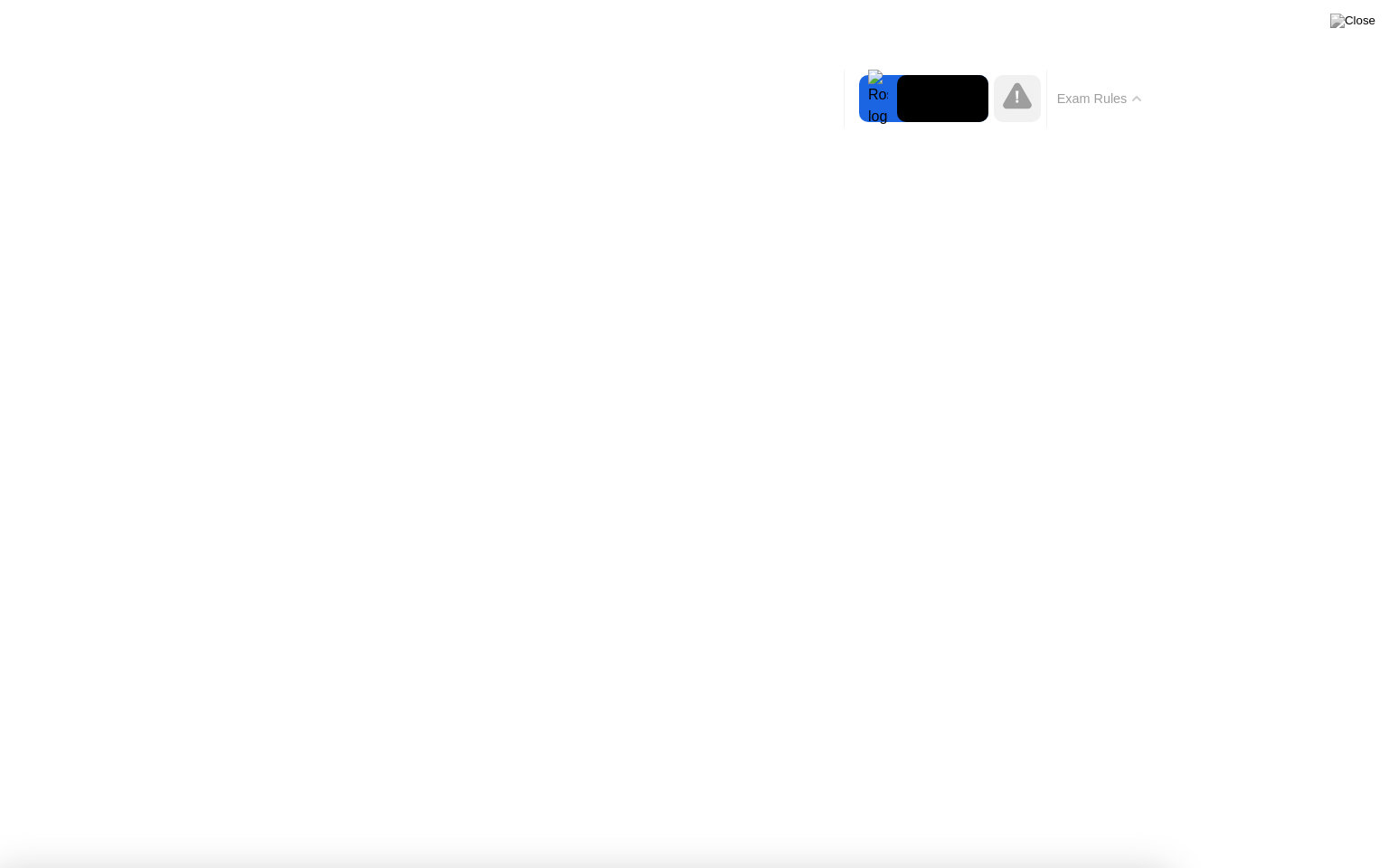
click at [1011, 101] on icon at bounding box center [1017, 95] width 29 height 26
drag, startPoint x: 811, startPoint y: 98, endPoint x: 786, endPoint y: 153, distance: 60.4
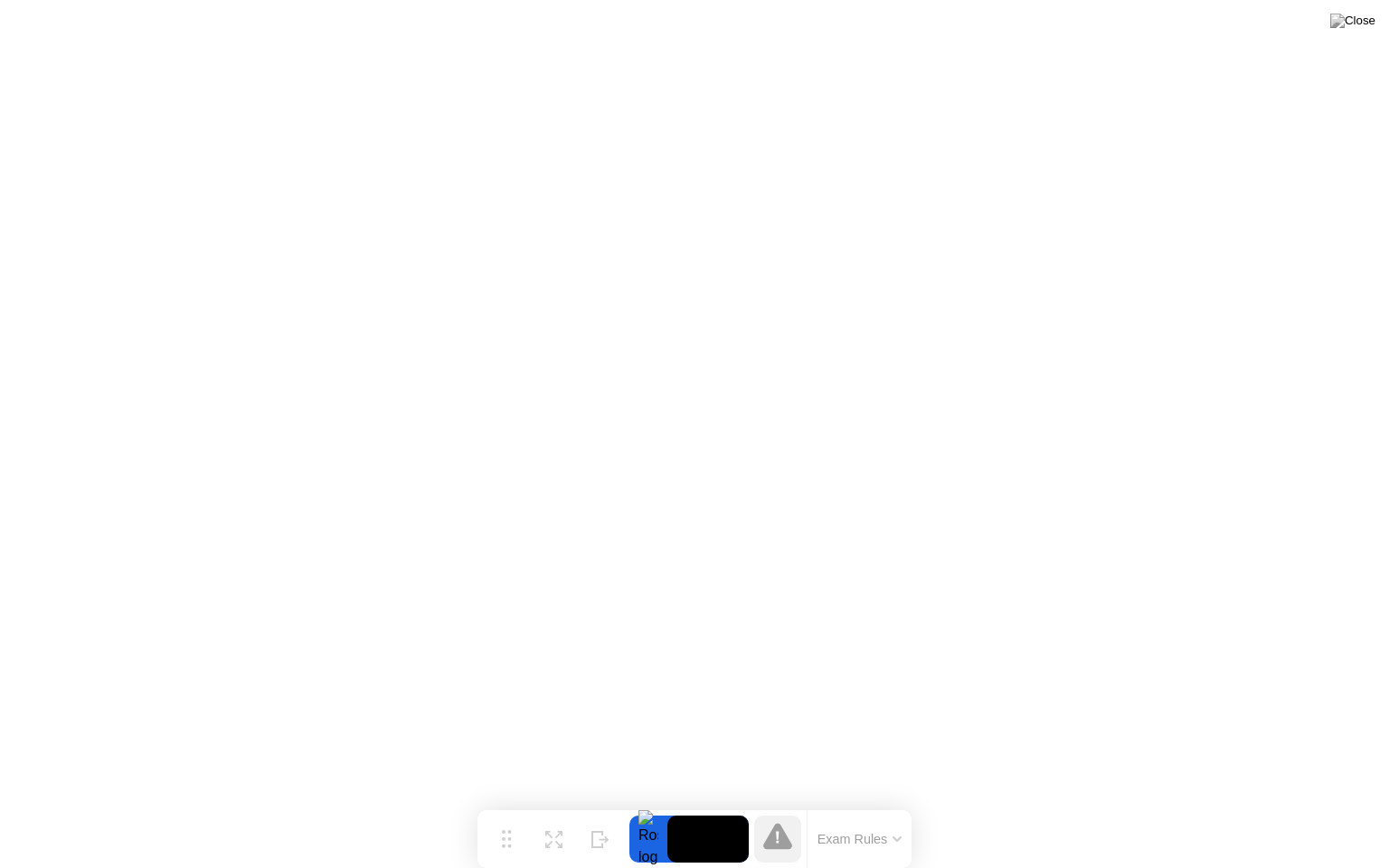
click at [782, 804] on icon at bounding box center [778, 836] width 29 height 26
click at [1366, 16] on img at bounding box center [1353, 20] width 45 height 14
